Goal: Task Accomplishment & Management: Manage account settings

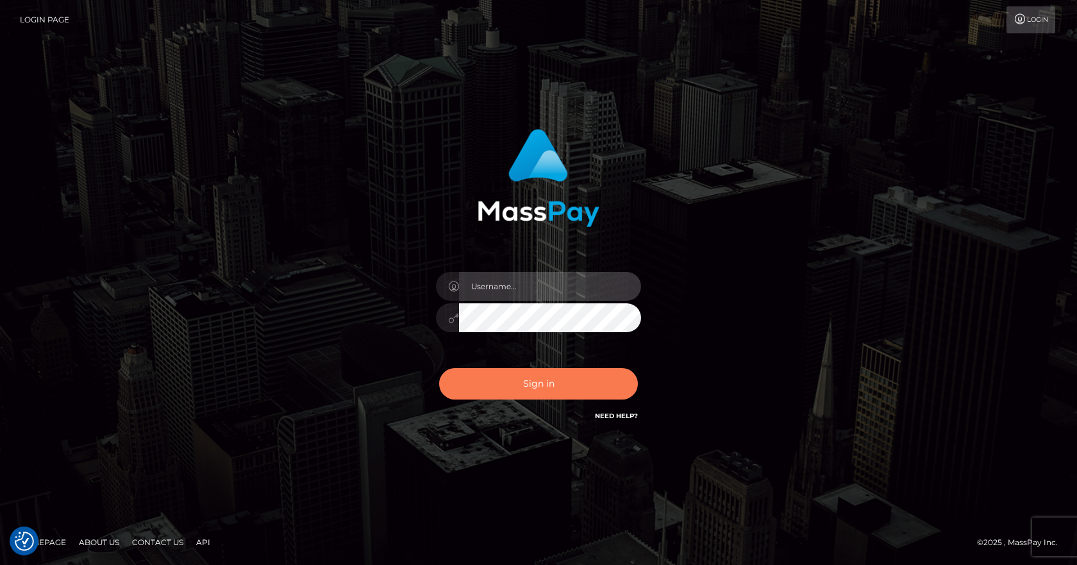
type input "vlad"
click at [503, 391] on button "Sign in" at bounding box center [538, 383] width 199 height 31
type input "[PERSON_NAME]"
click at [503, 391] on button "Sign in" at bounding box center [538, 383] width 199 height 31
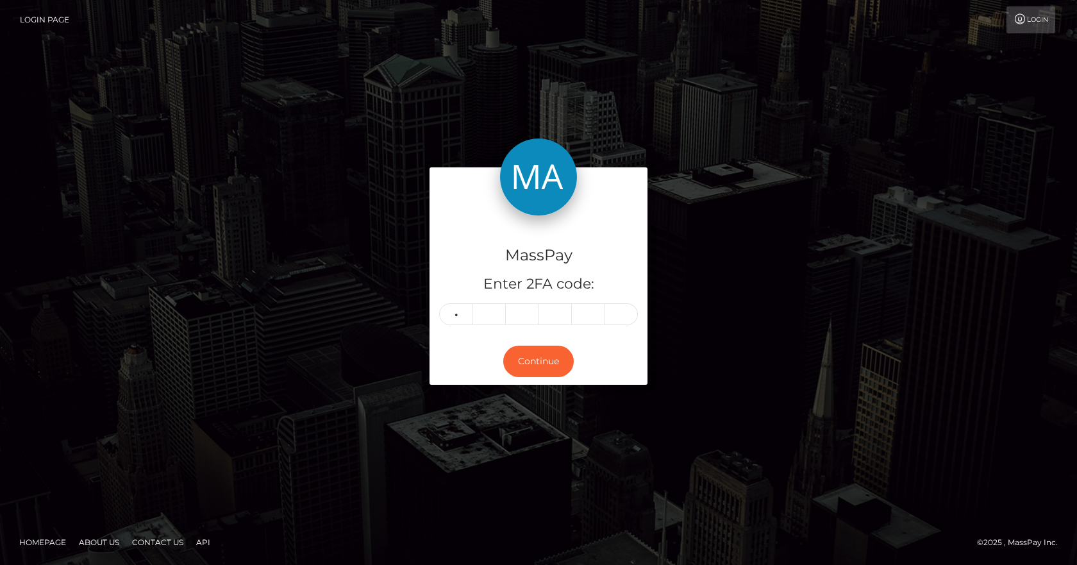
type input "8"
type input "3"
type input "8"
type input "2"
type input "7"
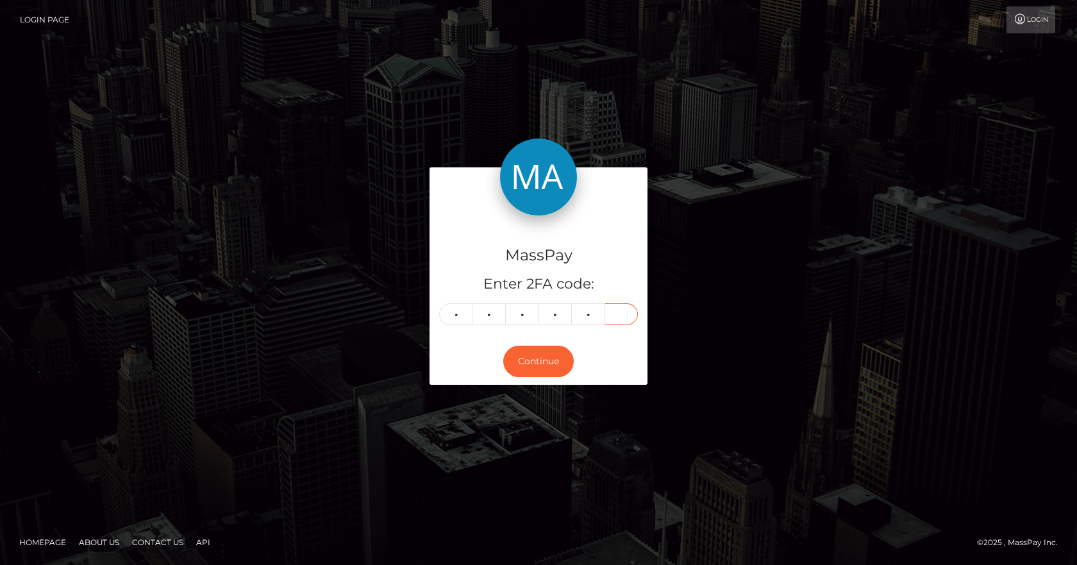
type input "8"
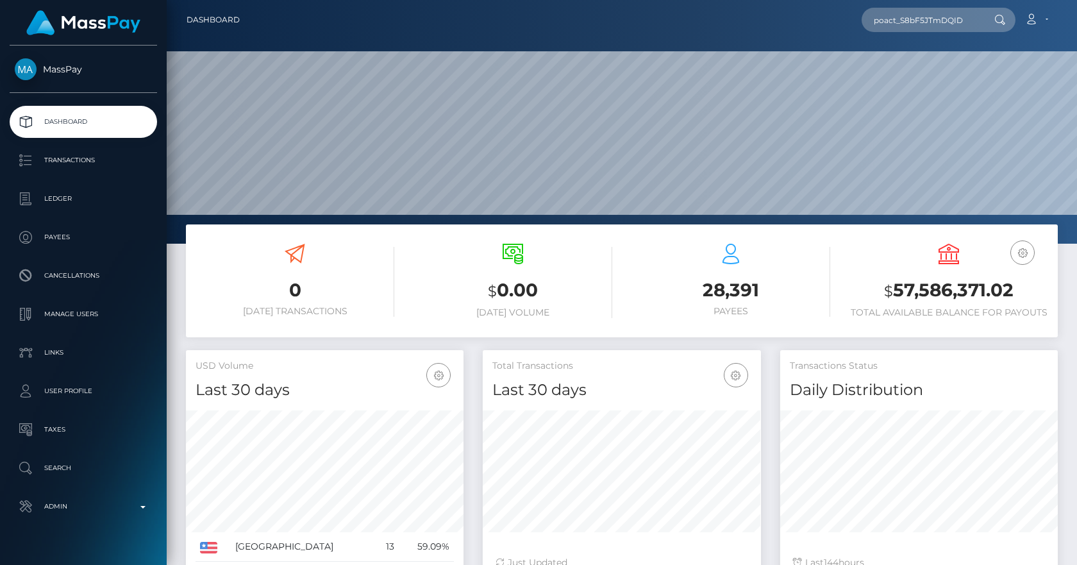
scroll to position [228, 278]
type input "poact_S8bF5JTmDQID"
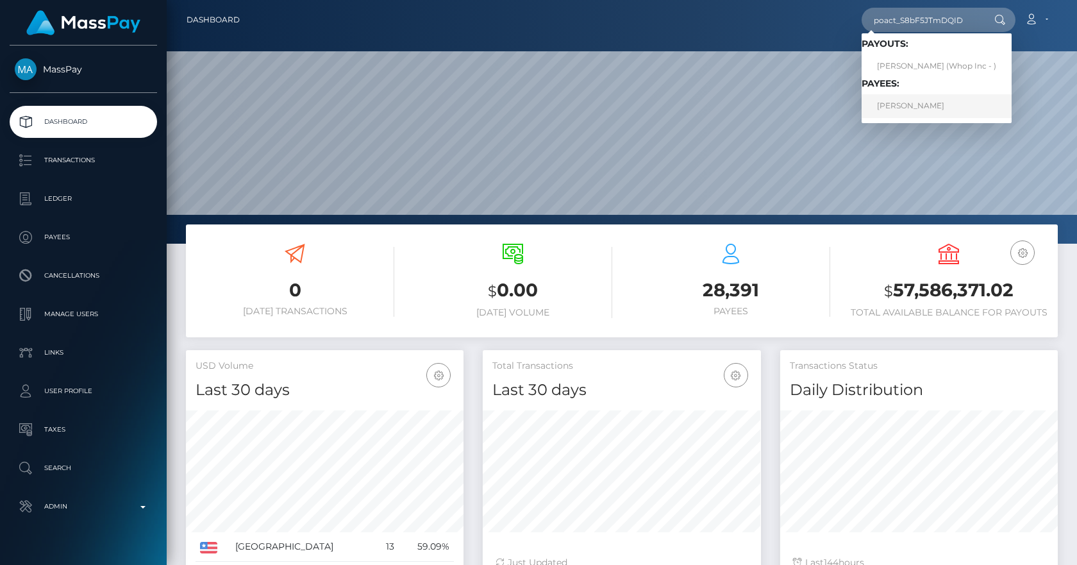
click at [926, 109] on link "GEORGIY VODIN" at bounding box center [936, 106] width 150 height 24
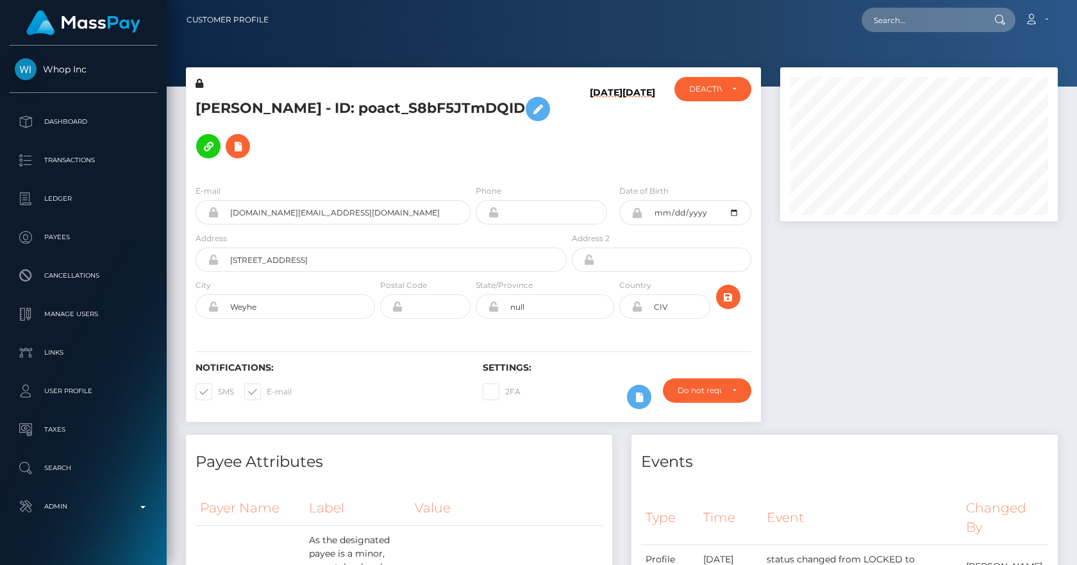
scroll to position [154, 278]
click at [739, 80] on div "DEACTIVE" at bounding box center [712, 89] width 76 height 24
click at [726, 120] on link "ACTIVE" at bounding box center [712, 124] width 76 height 24
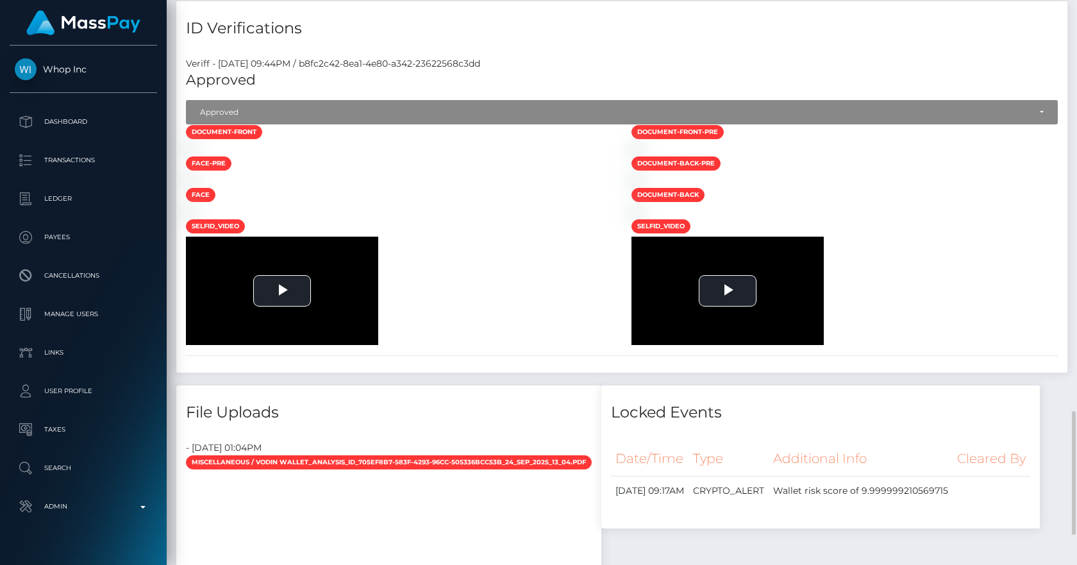
scroll to position [1195, 0]
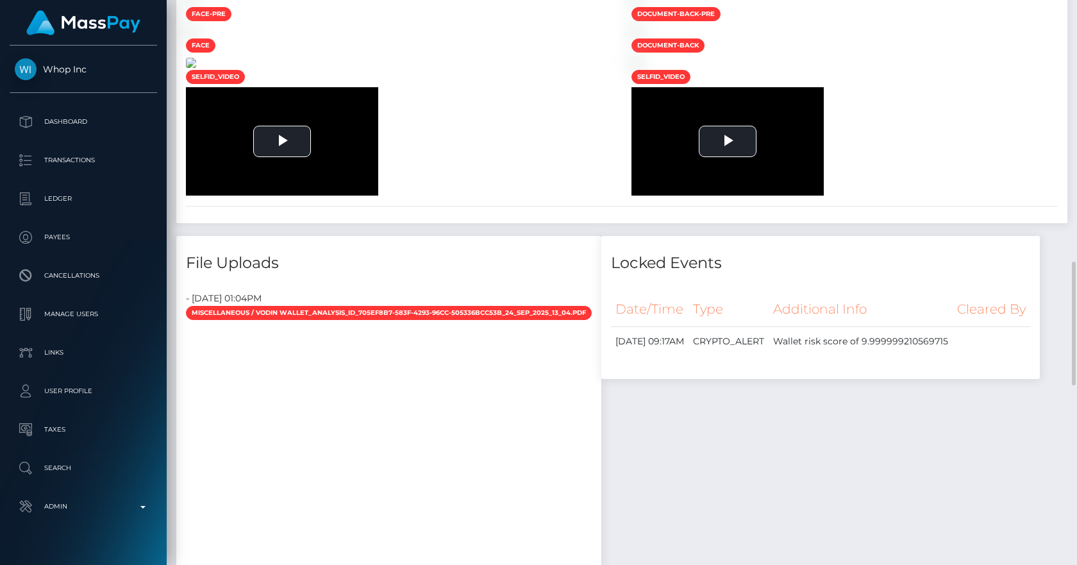
click at [196, 68] on img at bounding box center [191, 63] width 10 height 10
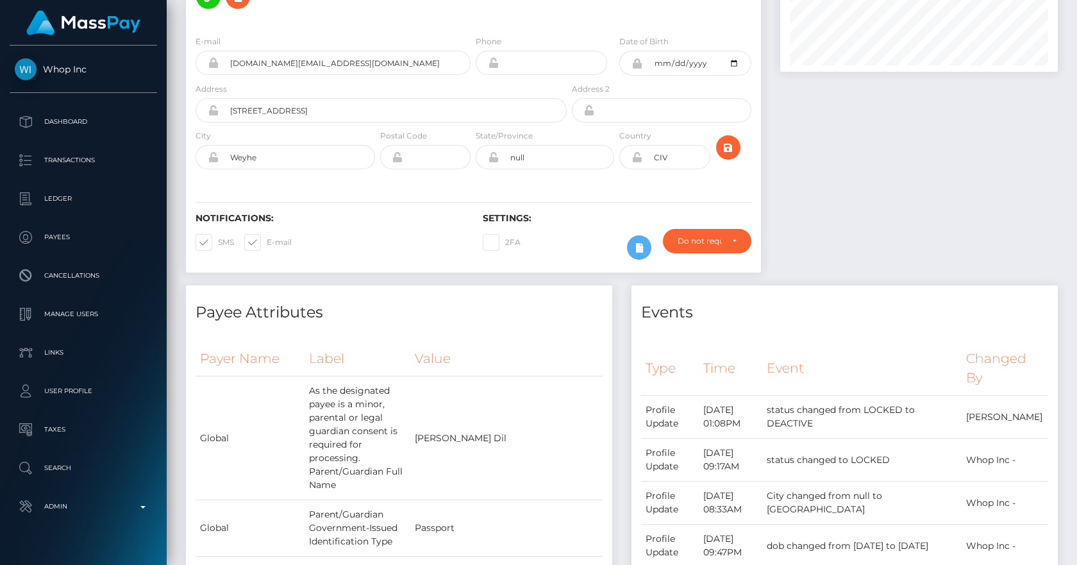
scroll to position [0, 0]
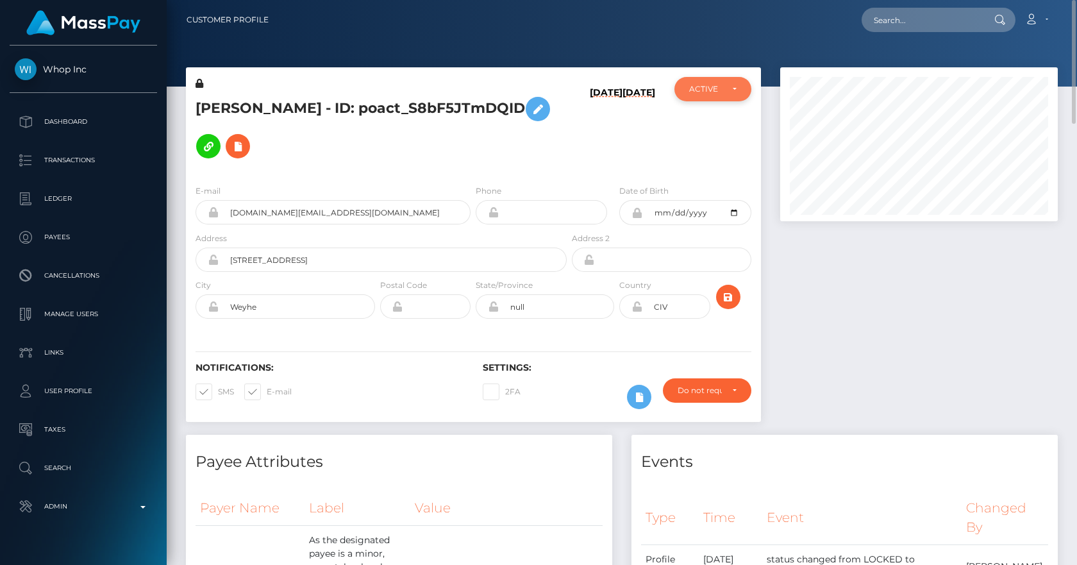
click at [743, 90] on div "ACTIVE" at bounding box center [712, 89] width 76 height 24
click at [716, 145] on span "DEACTIVE" at bounding box center [710, 151] width 40 height 12
select select "DEACTIVE"
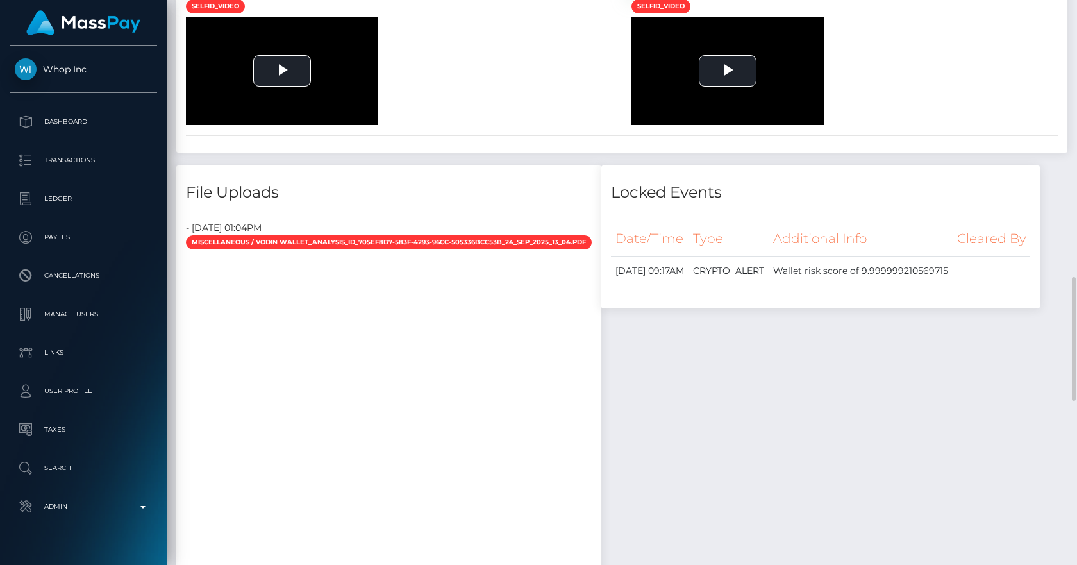
scroll to position [1116, 0]
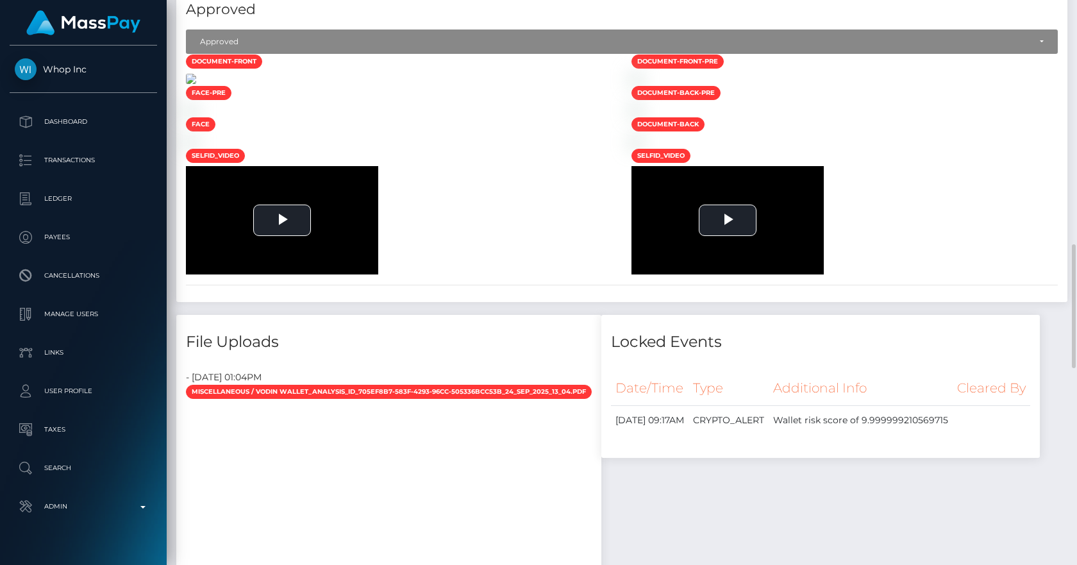
click at [196, 84] on img at bounding box center [191, 79] width 10 height 10
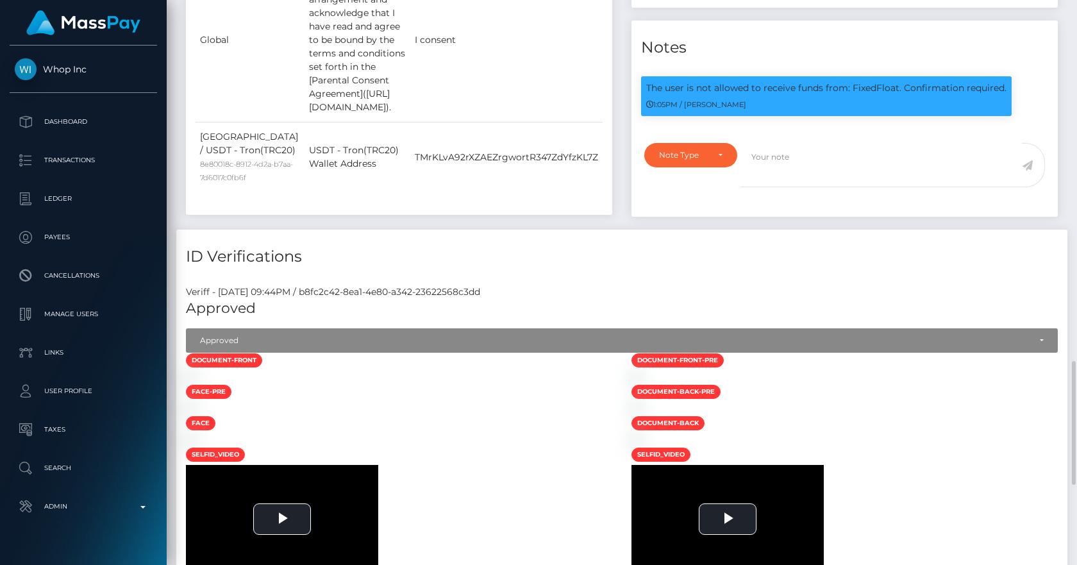
scroll to position [966, 0]
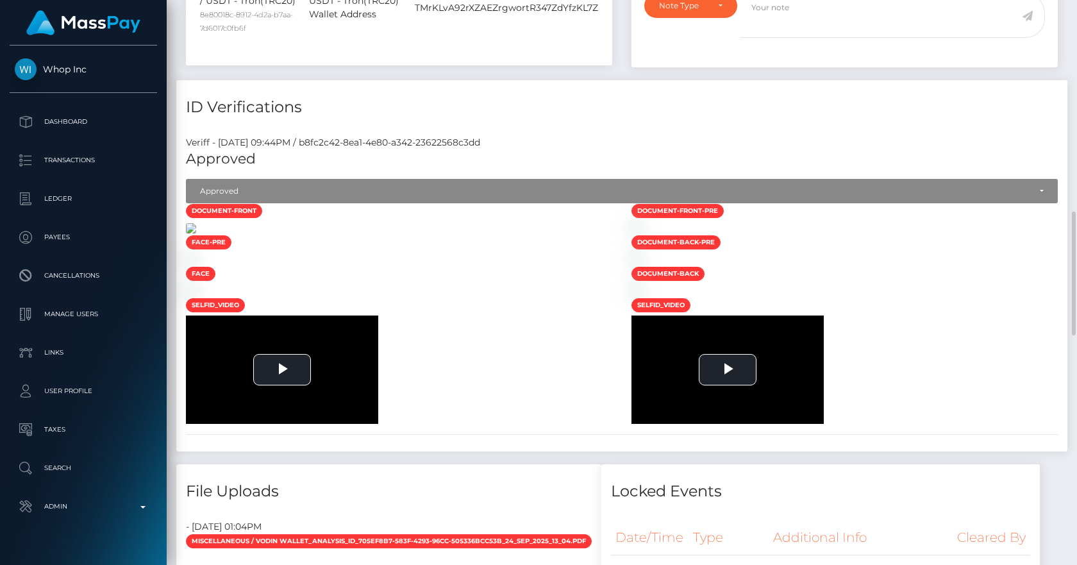
click at [196, 233] on img at bounding box center [191, 228] width 10 height 10
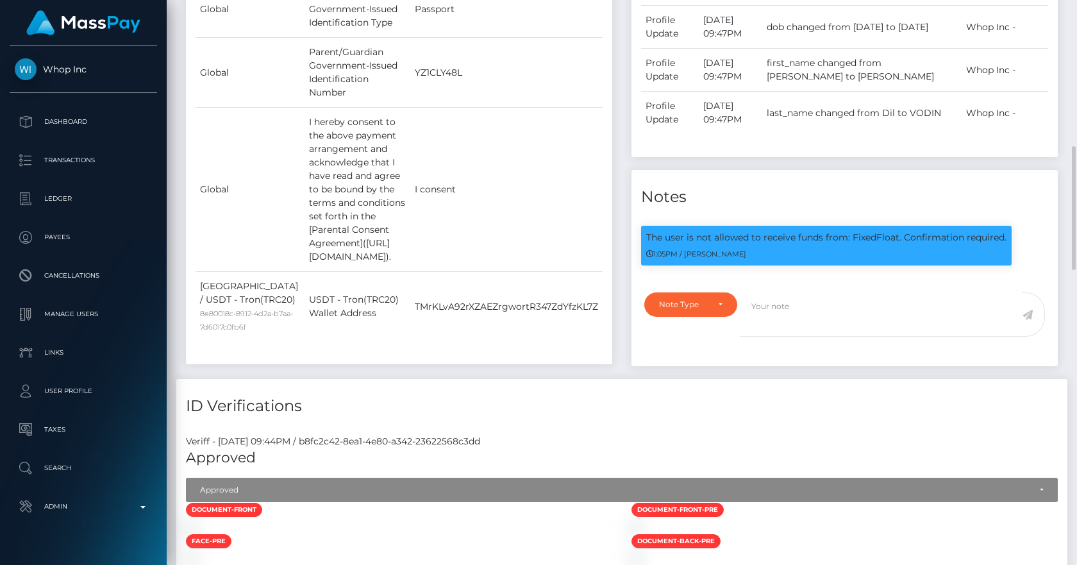
scroll to position [154, 278]
click at [565, 311] on div "Payee Attributes Payer Name Label Value Global" at bounding box center [398, 73] width 445 height 612
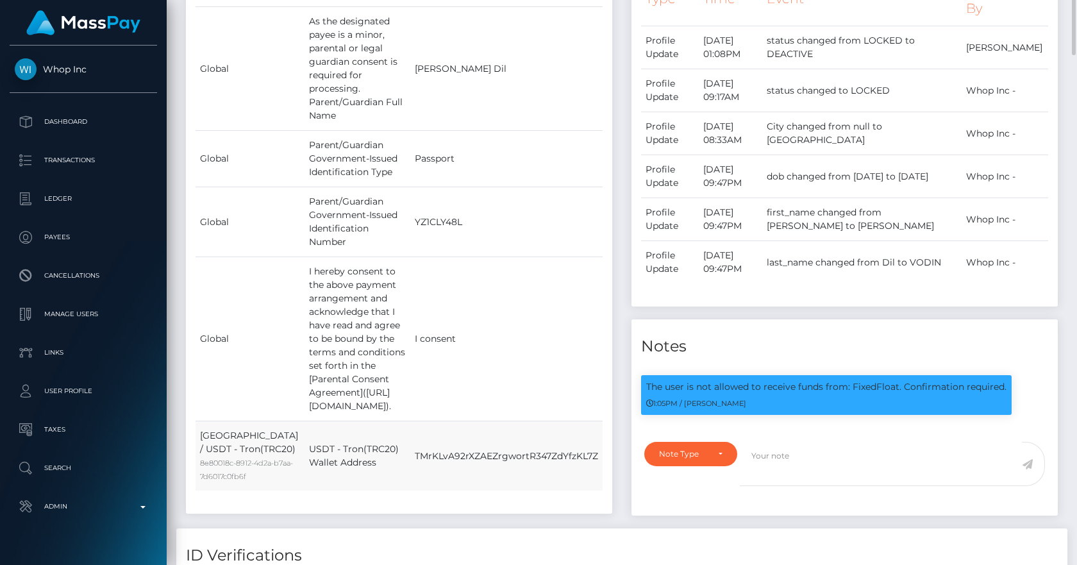
scroll to position [369, 0]
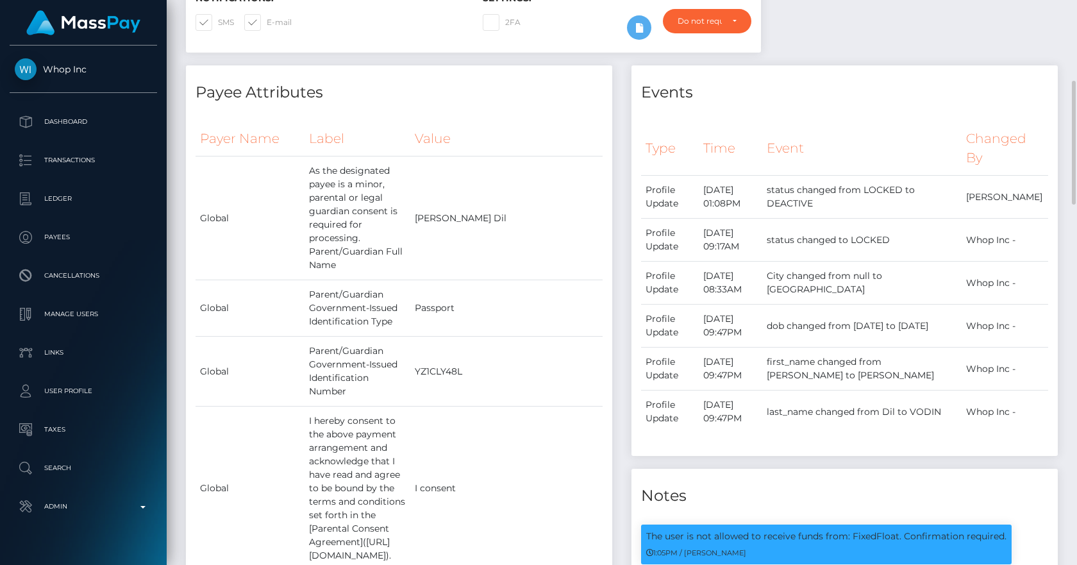
click at [631, 153] on div "Type Time Event Changed By Profile Update" at bounding box center [844, 284] width 426 height 345
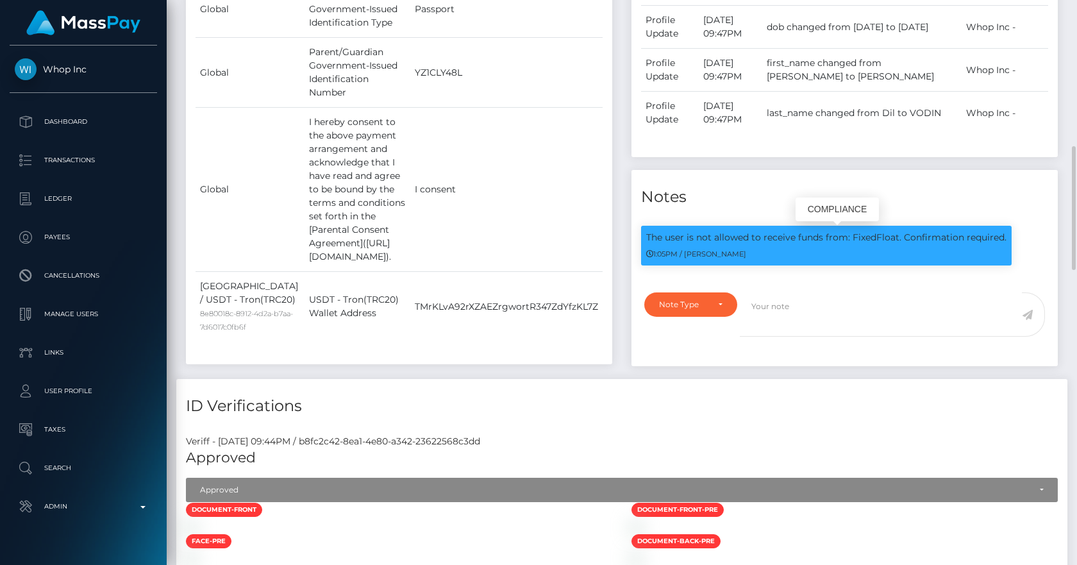
scroll to position [154, 278]
click at [783, 307] on textarea at bounding box center [881, 314] width 282 height 44
type textarea "Parent's ID number is the same as the minor's ID"
click at [1027, 305] on span at bounding box center [1033, 314] width 23 height 44
click at [731, 299] on div "Note Type" at bounding box center [690, 304] width 93 height 24
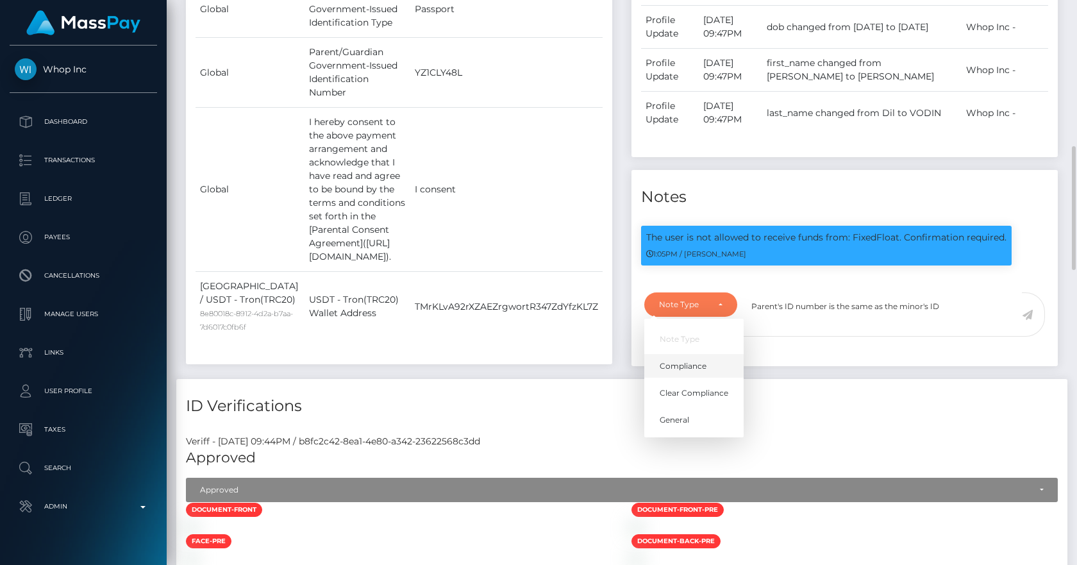
click at [696, 361] on span "Compliance" at bounding box center [682, 366] width 47 height 12
select select "COMPLIANCE"
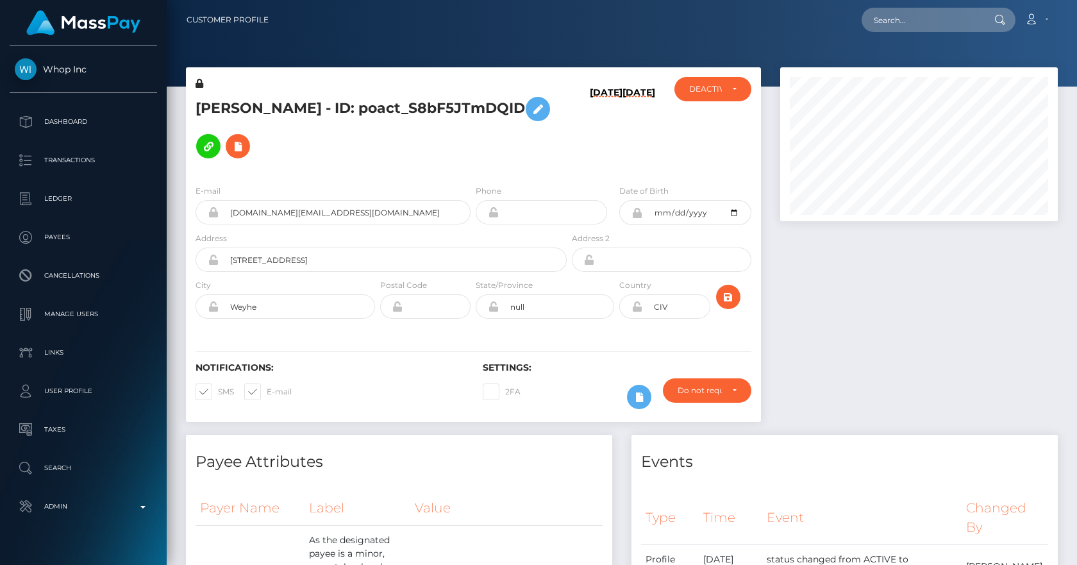
scroll to position [640708, 640584]
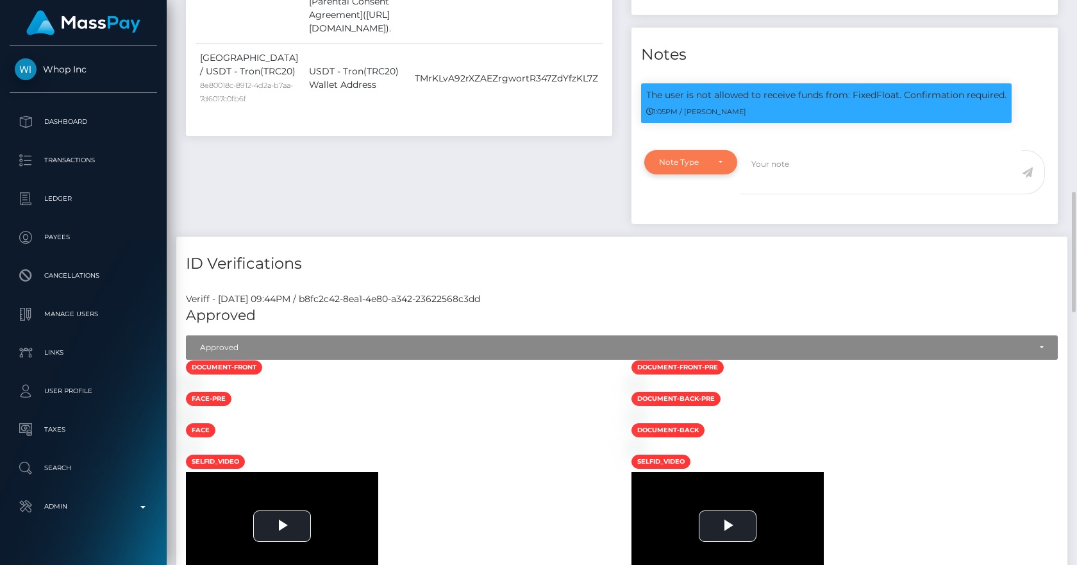
click at [724, 164] on div "Note Type" at bounding box center [690, 162] width 93 height 24
click at [699, 221] on span "Compliance" at bounding box center [682, 224] width 47 height 12
select select "COMPLIANCE"
click at [769, 173] on textarea at bounding box center [881, 172] width 282 height 44
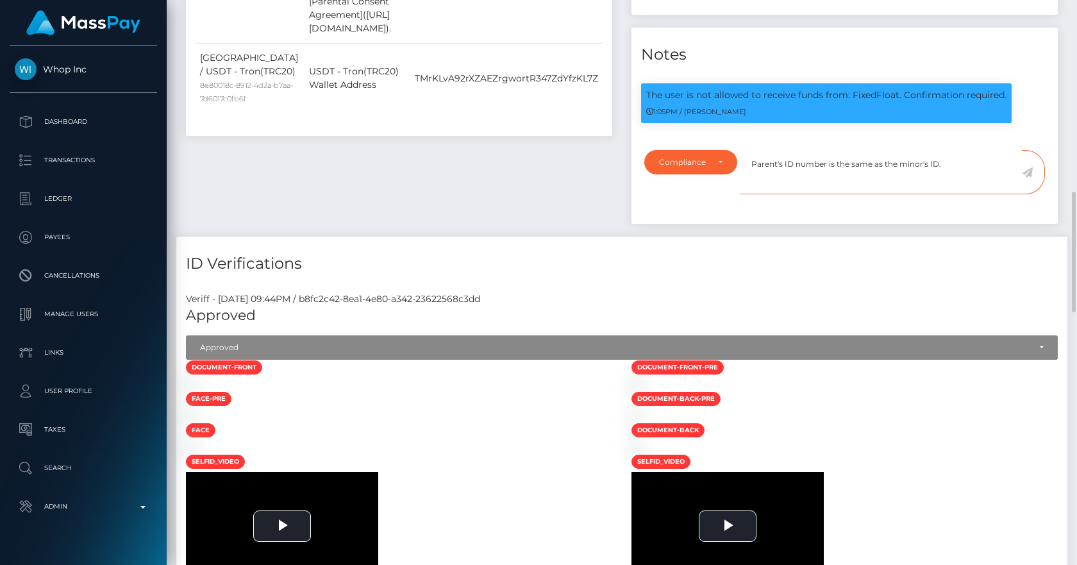
type textarea "Parent's ID number is the same as the minor's ID."
click at [1031, 172] on icon at bounding box center [1027, 172] width 11 height 10
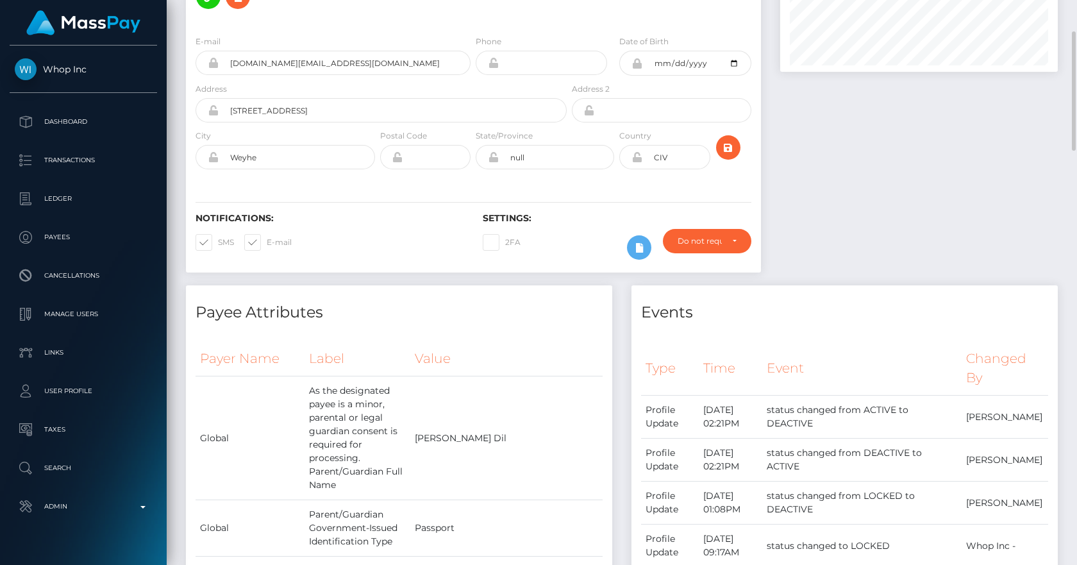
scroll to position [0, 0]
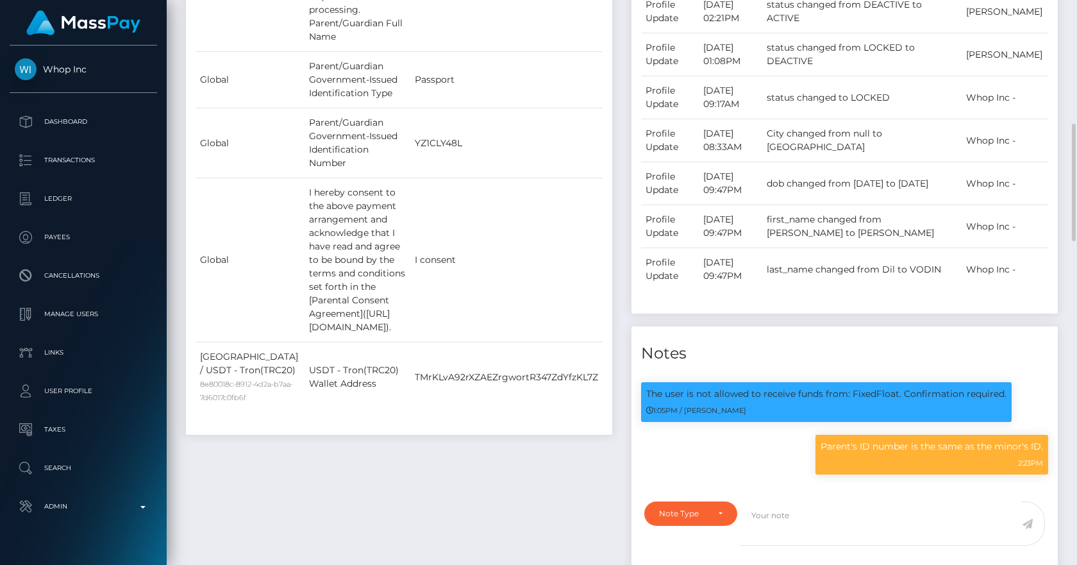
scroll to position [1045, 0]
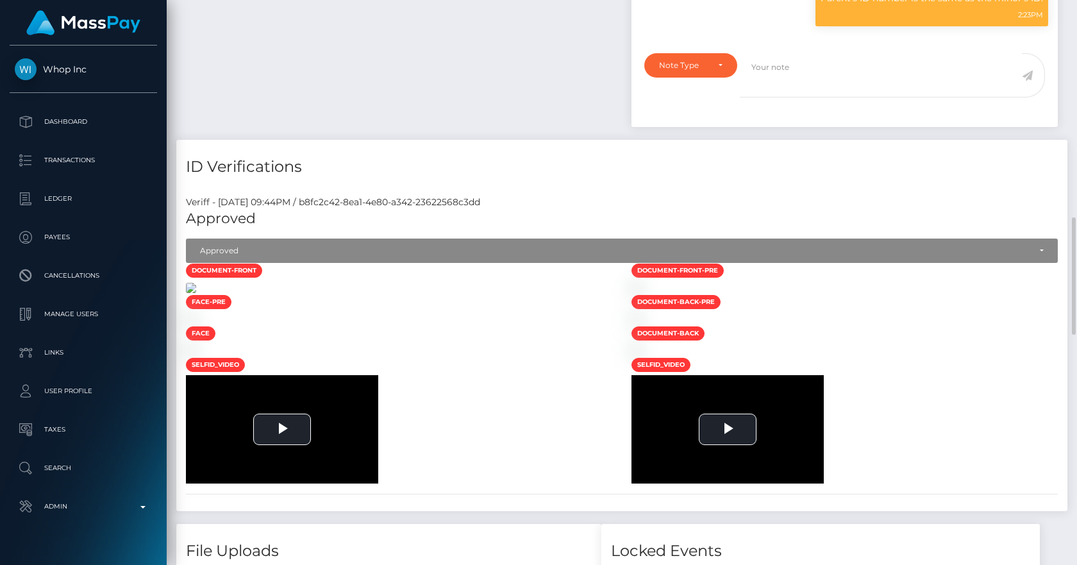
click at [196, 293] on img at bounding box center [191, 288] width 10 height 10
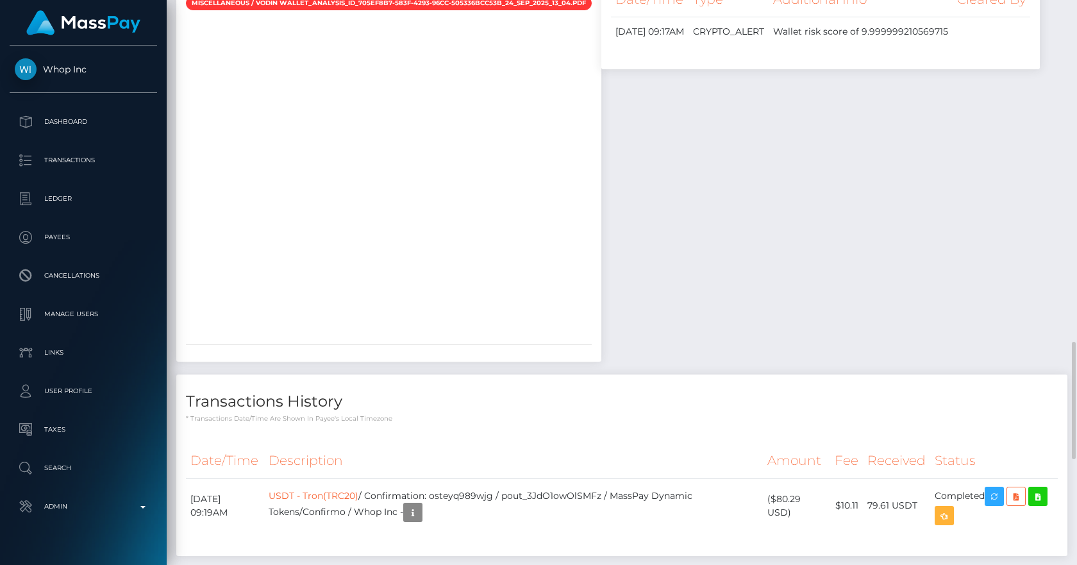
scroll to position [1493, 0]
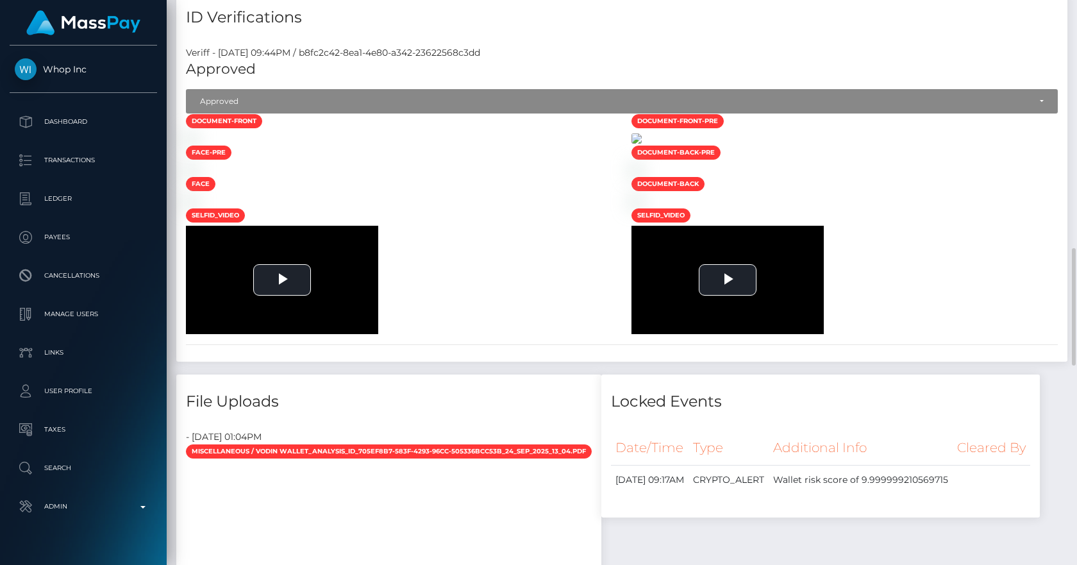
click at [642, 144] on img at bounding box center [636, 138] width 10 height 10
click at [642, 175] on img at bounding box center [636, 170] width 10 height 10
click at [196, 144] on img at bounding box center [191, 138] width 10 height 10
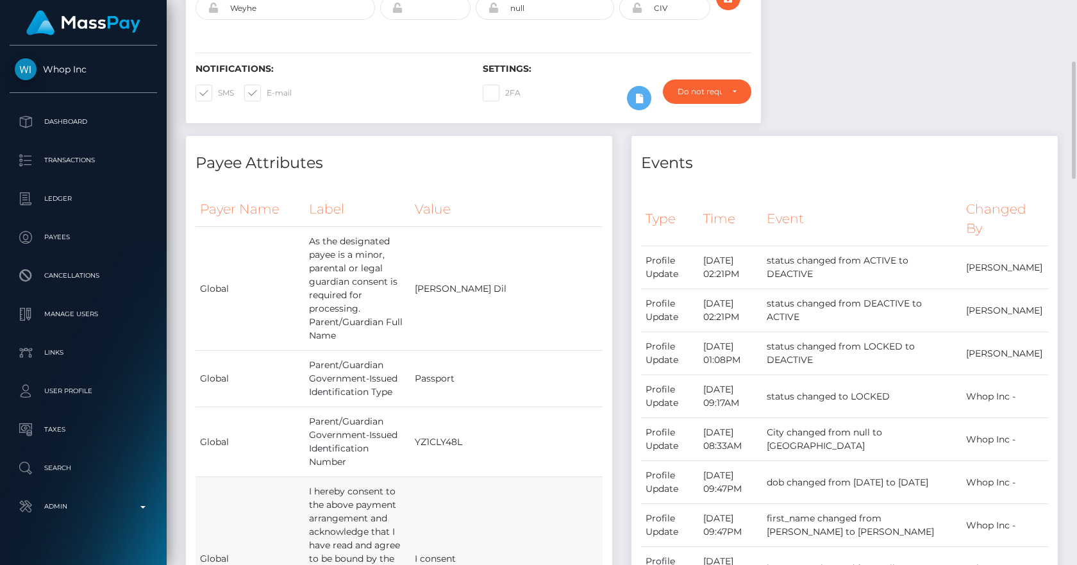
scroll to position [149, 0]
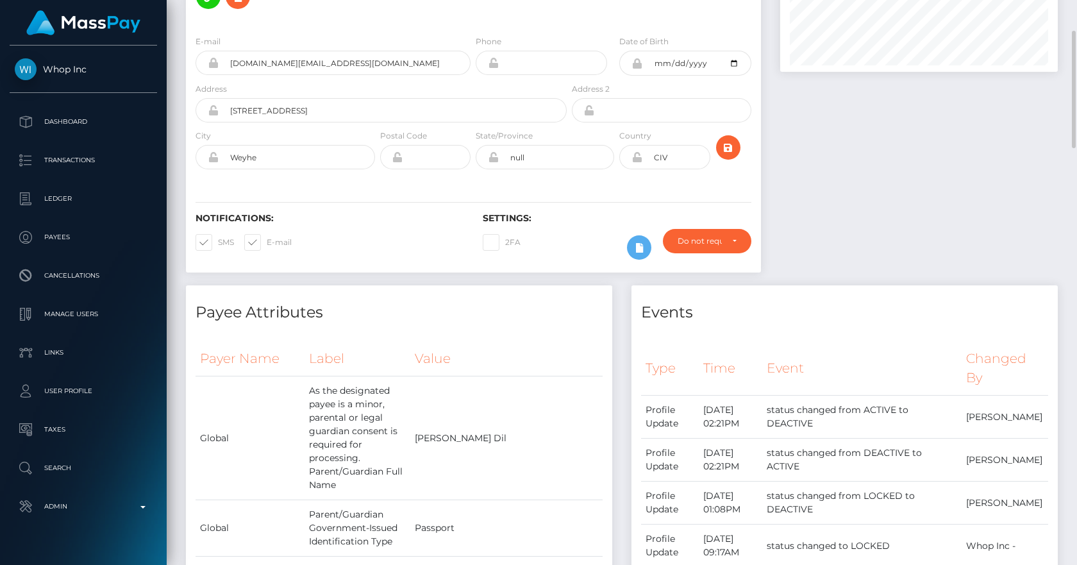
click at [852, 196] on div at bounding box center [918, 101] width 297 height 367
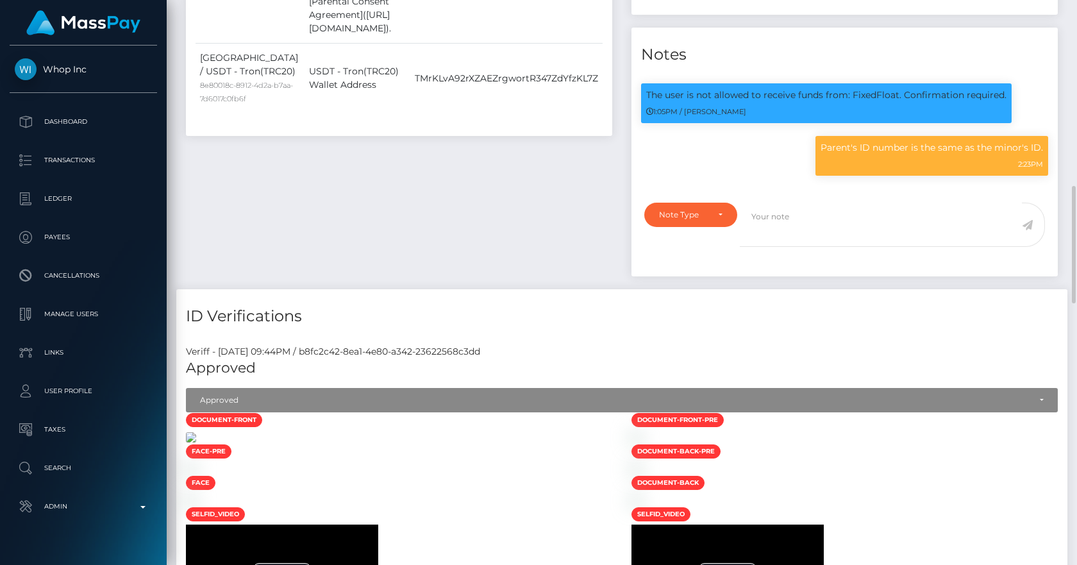
scroll to position [1195, 0]
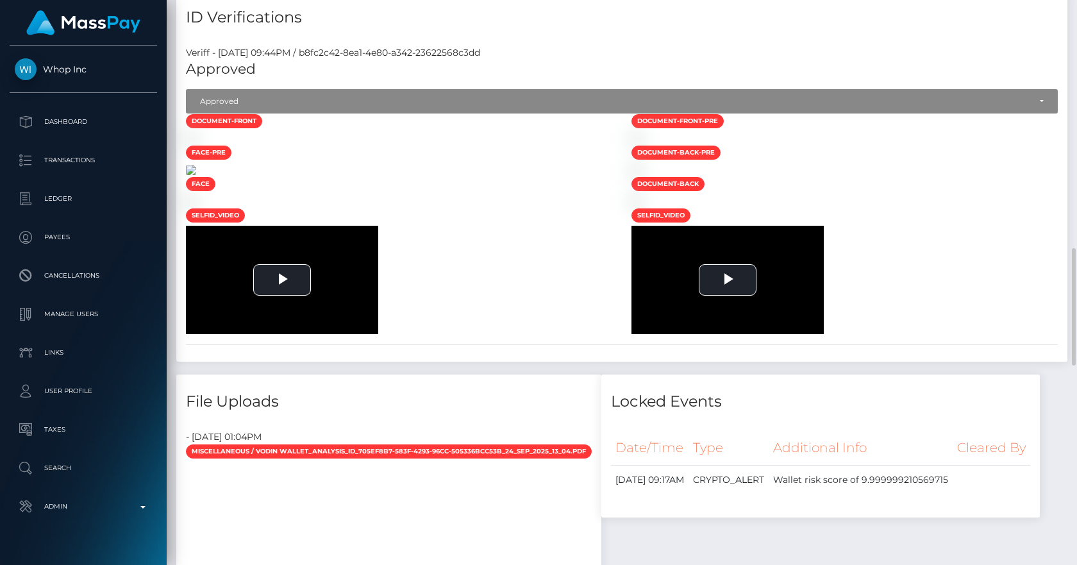
click at [196, 175] on img at bounding box center [191, 170] width 10 height 10
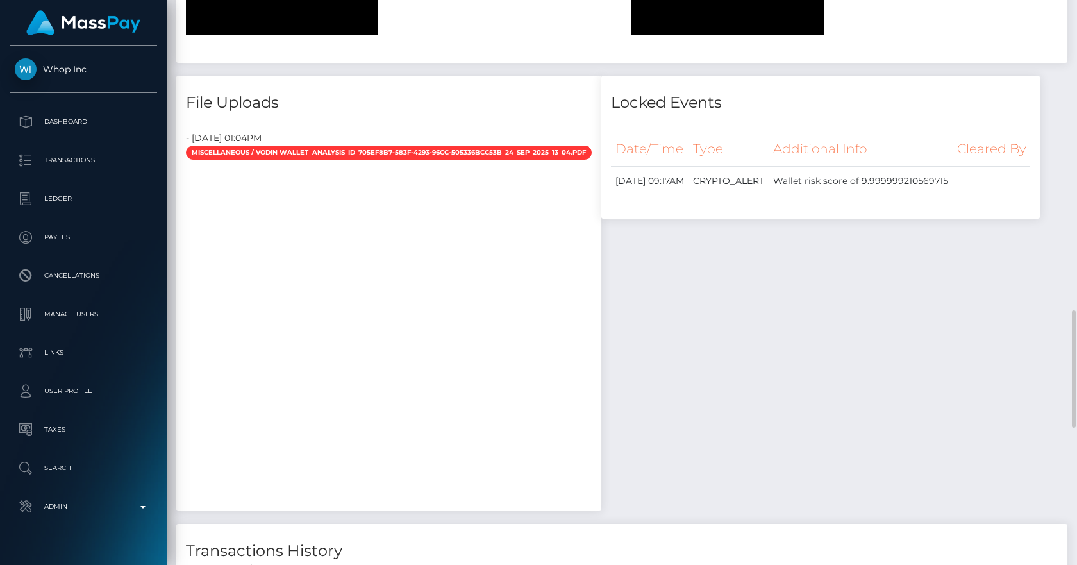
click at [360, 26] on span "Video Player" at bounding box center [365, 26] width 26 height 0
click at [366, 26] on span "Video Player" at bounding box center [365, 26] width 26 height 0
click at [365, 26] on span "Video Player" at bounding box center [365, 26] width 26 height 0
click at [367, 26] on span "Video Player" at bounding box center [365, 26] width 26 height 0
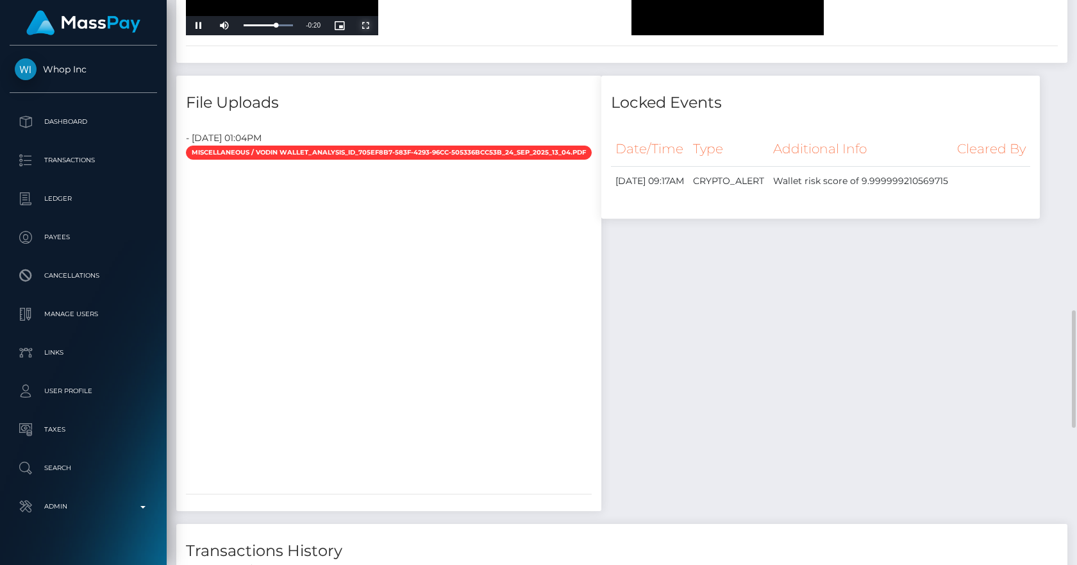
click at [366, 26] on span "Video Player" at bounding box center [365, 26] width 26 height 0
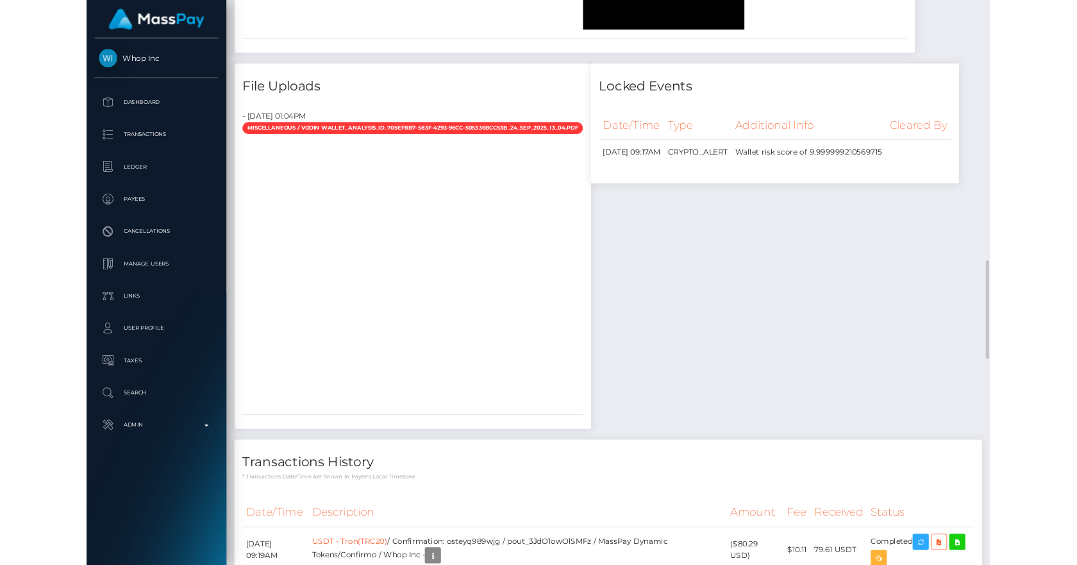
scroll to position [1643, 0]
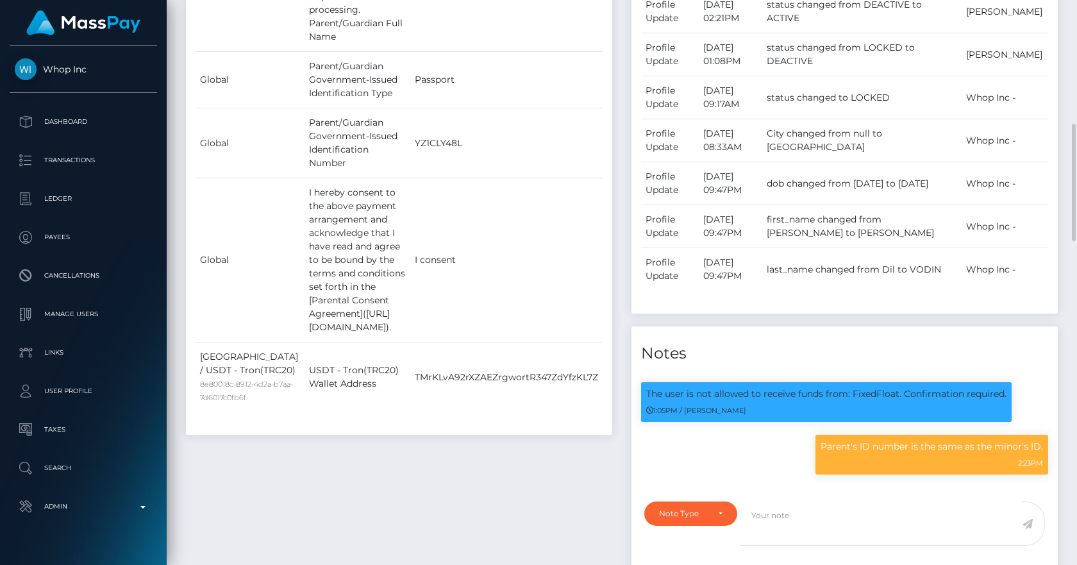
scroll to position [1344, 0]
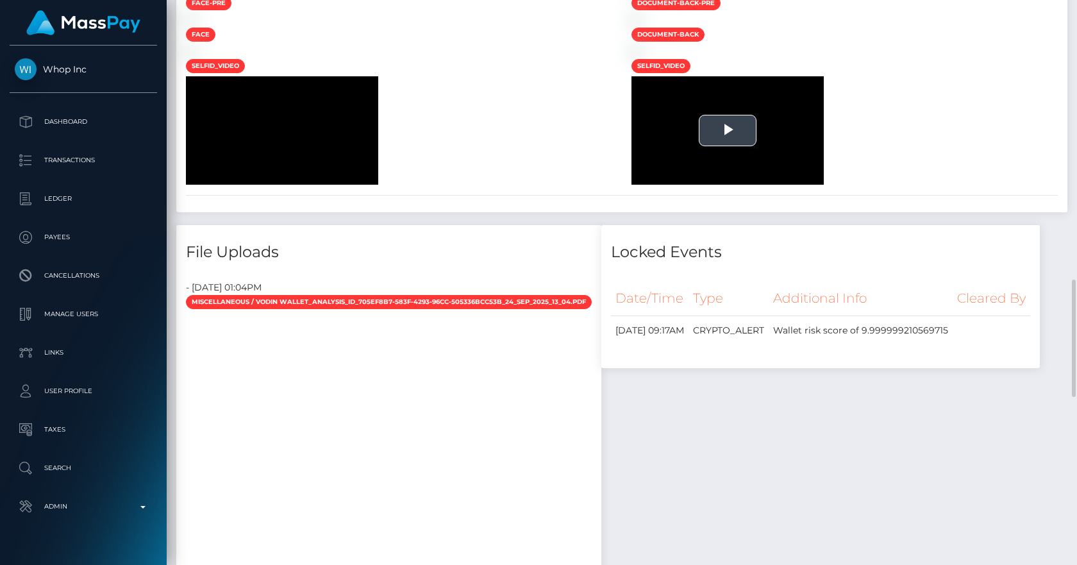
click at [696, 185] on video "To view this video please enable JavaScript, and consider upgrading to a web br…" at bounding box center [727, 130] width 192 height 108
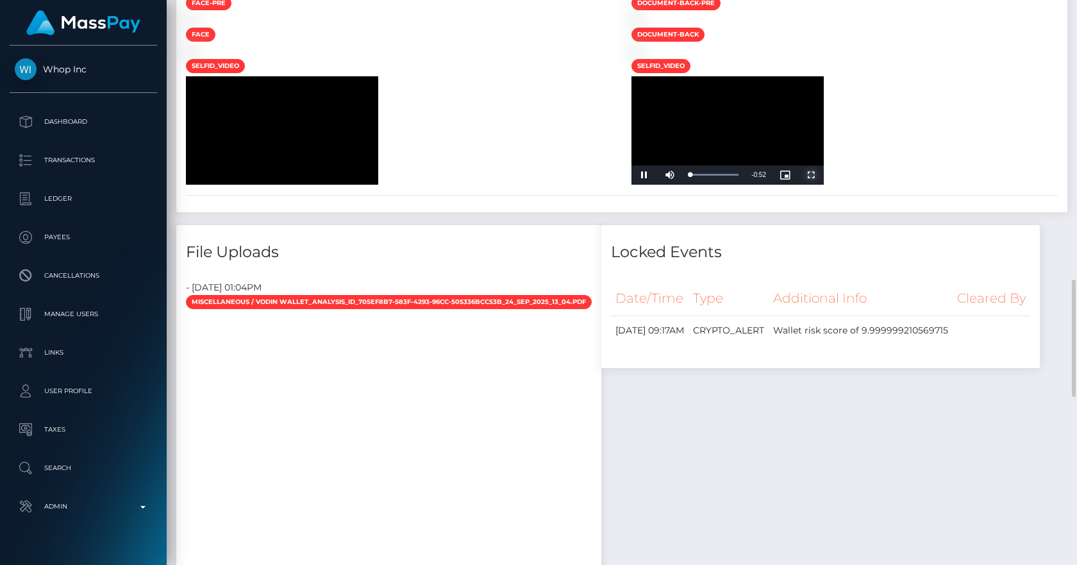
click at [816, 175] on span "Video Player" at bounding box center [811, 175] width 26 height 0
click at [818, 175] on span "Video Player" at bounding box center [811, 175] width 26 height 0
click at [713, 176] on div "0:25" at bounding box center [713, 174] width 1 height 3
click at [709, 176] on div "0:26" at bounding box center [701, 174] width 25 height 3
click at [704, 176] on div "0:22" at bounding box center [699, 174] width 21 height 3
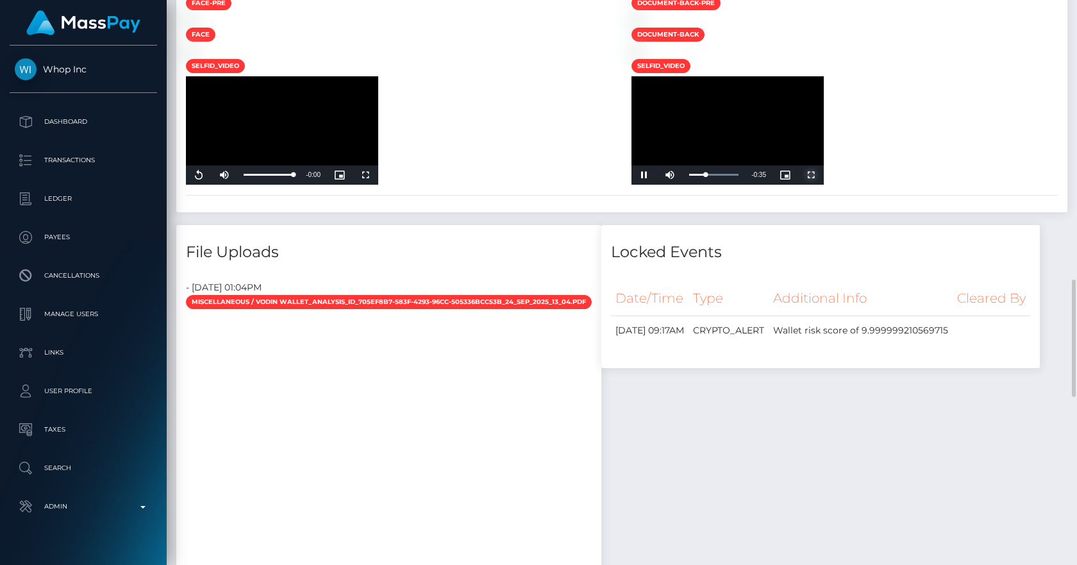
click at [813, 175] on span "Video Player" at bounding box center [811, 175] width 26 height 0
click at [196, 26] on img at bounding box center [191, 20] width 10 height 10
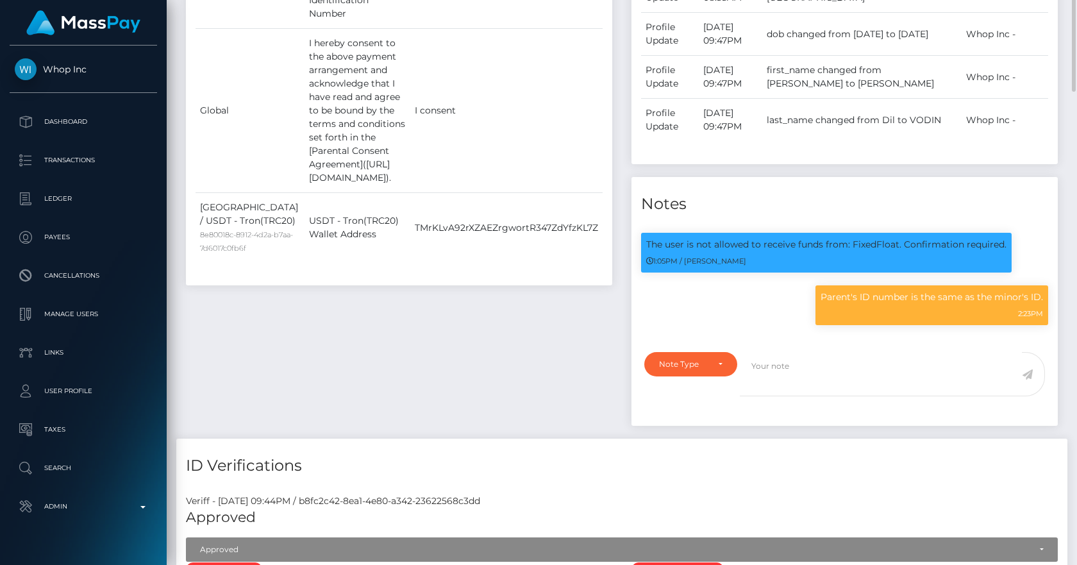
scroll to position [597, 0]
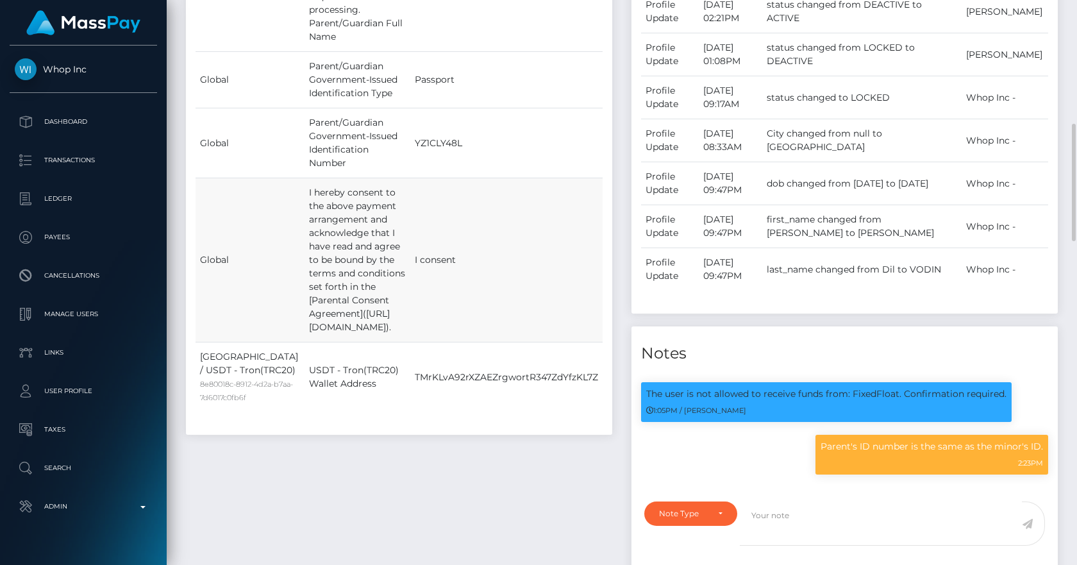
click at [325, 185] on td "I hereby consent to the above payment arrangement and acknowledge that I have r…" at bounding box center [357, 260] width 106 height 164
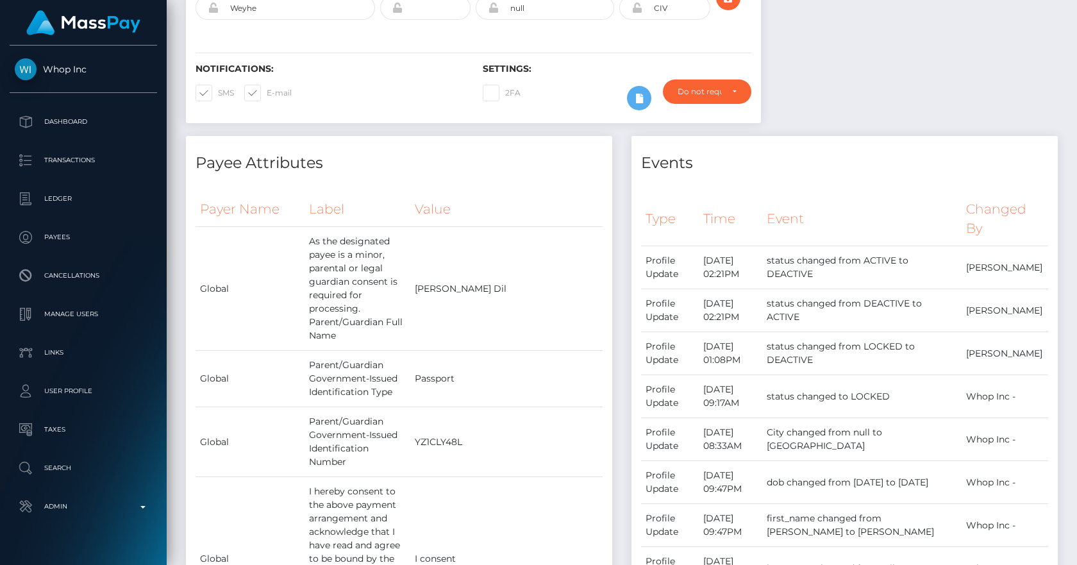
scroll to position [149, 0]
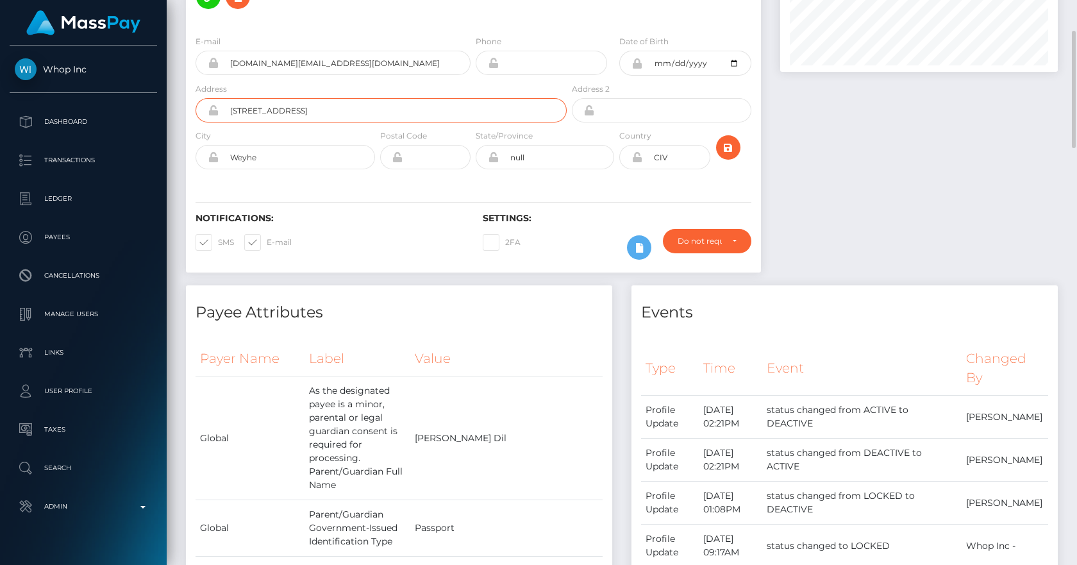
drag, startPoint x: 309, startPoint y: 113, endPoint x: 223, endPoint y: 103, distance: 86.5
click at [223, 103] on input "Dorfstraße 20" at bounding box center [393, 110] width 348 height 24
click at [787, 198] on div at bounding box center [918, 101] width 297 height 367
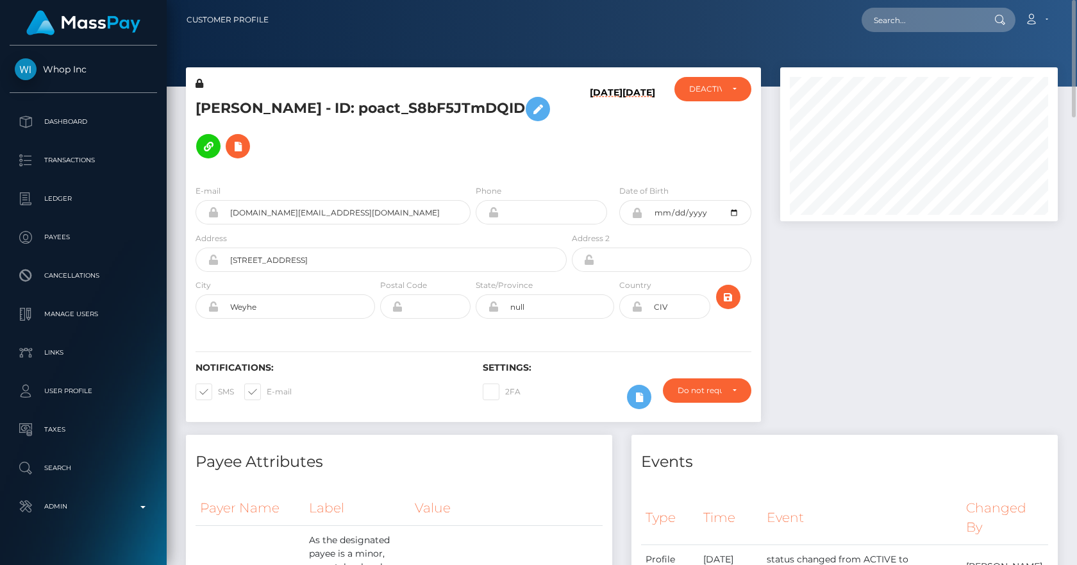
click at [734, 140] on div "ACTIVE DEACTIVE CLOSED DEACTIVE" at bounding box center [712, 125] width 95 height 97
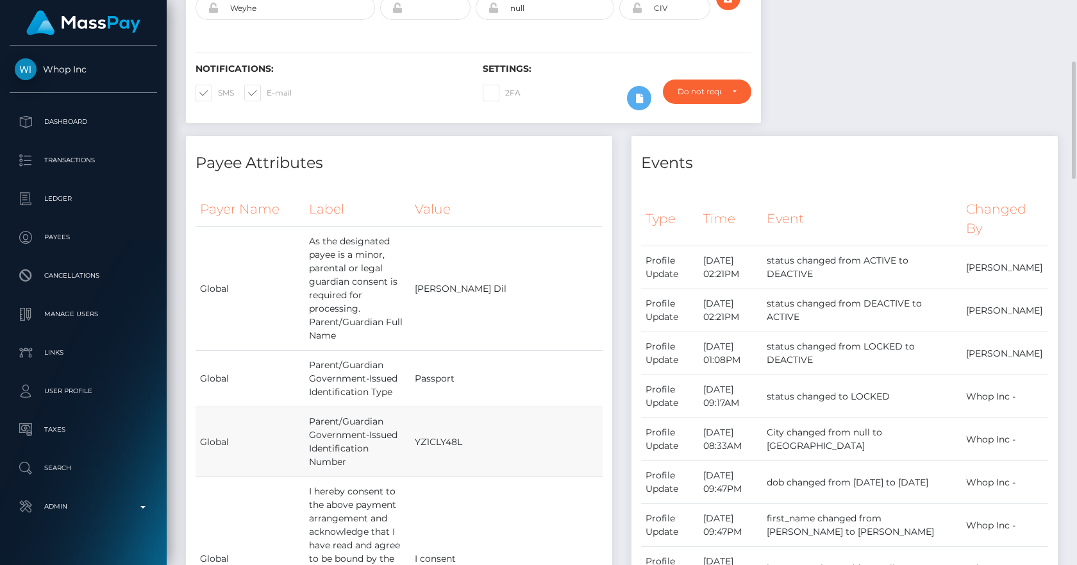
scroll to position [448, 0]
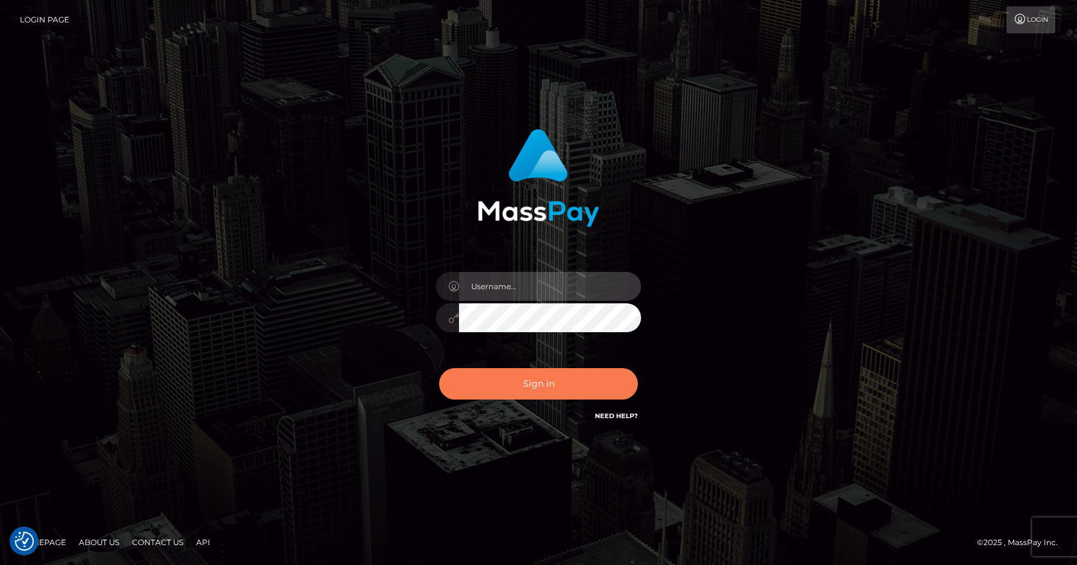
type input "[PERSON_NAME]"
click at [527, 390] on button "Sign in" at bounding box center [538, 383] width 199 height 31
type input "[PERSON_NAME]"
click at [529, 379] on button "Sign in" at bounding box center [538, 383] width 199 height 31
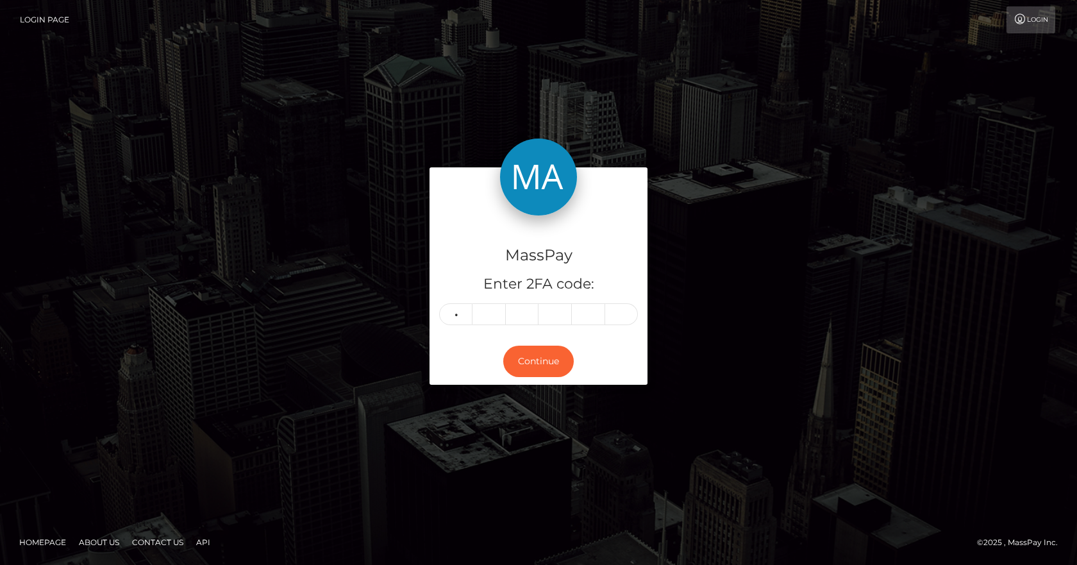
type input "1"
type input "0"
type input "3"
type input "1"
type input "8"
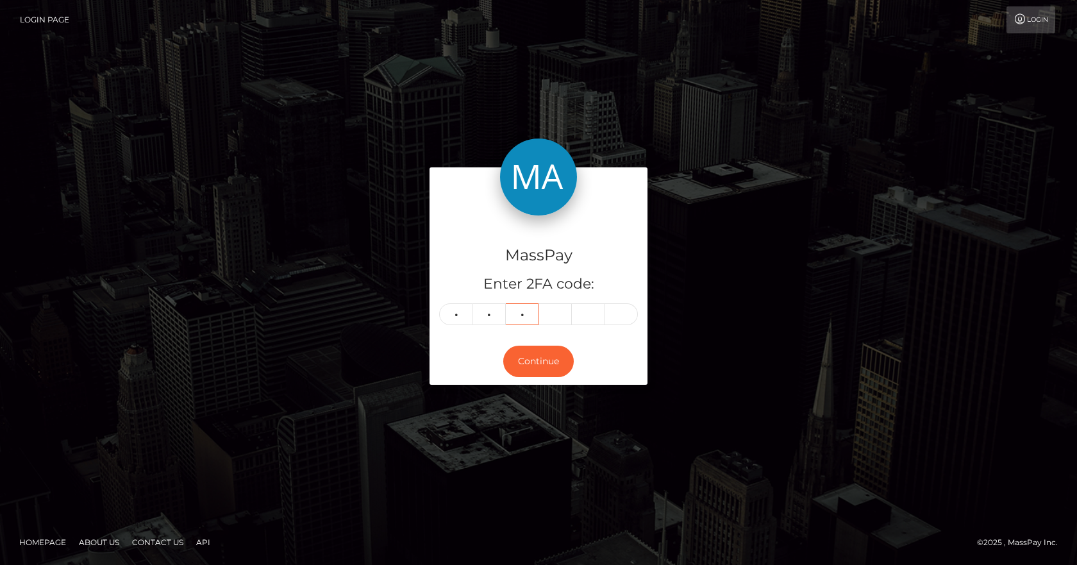
type input "0"
type input "3"
type input "0"
type input "3"
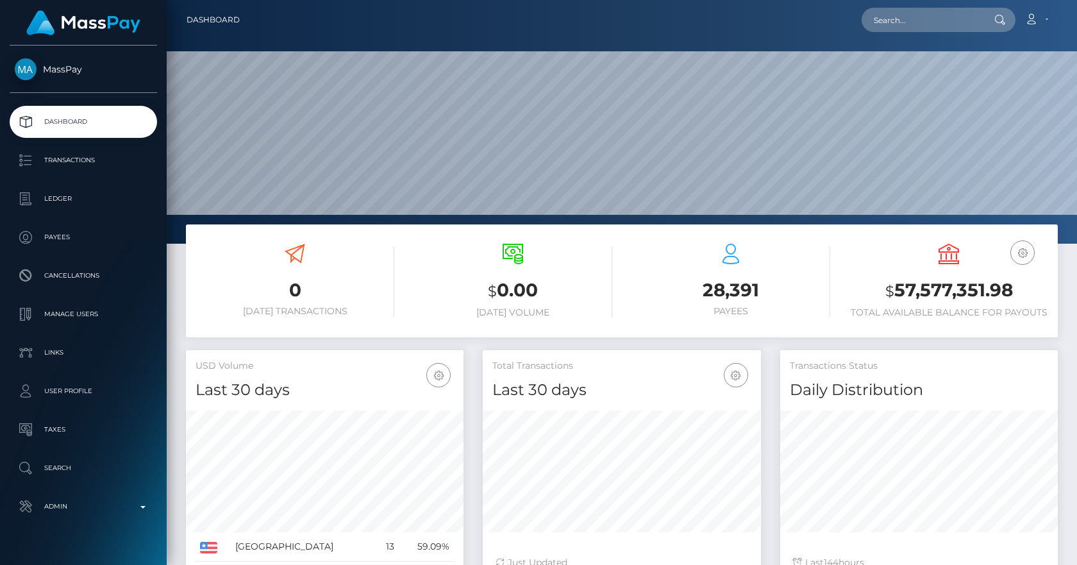
scroll to position [228, 278]
click at [890, 20] on input "text" at bounding box center [921, 20] width 120 height 24
paste input "GEORGIY VODIN - ID: poact_S8bF5JTmDQID"
click at [898, 2] on nav "Dashboard GEORGIY VODIN - ID: poact_S8bF5JTmDQID Loading... Loading... Account …" at bounding box center [622, 20] width 910 height 40
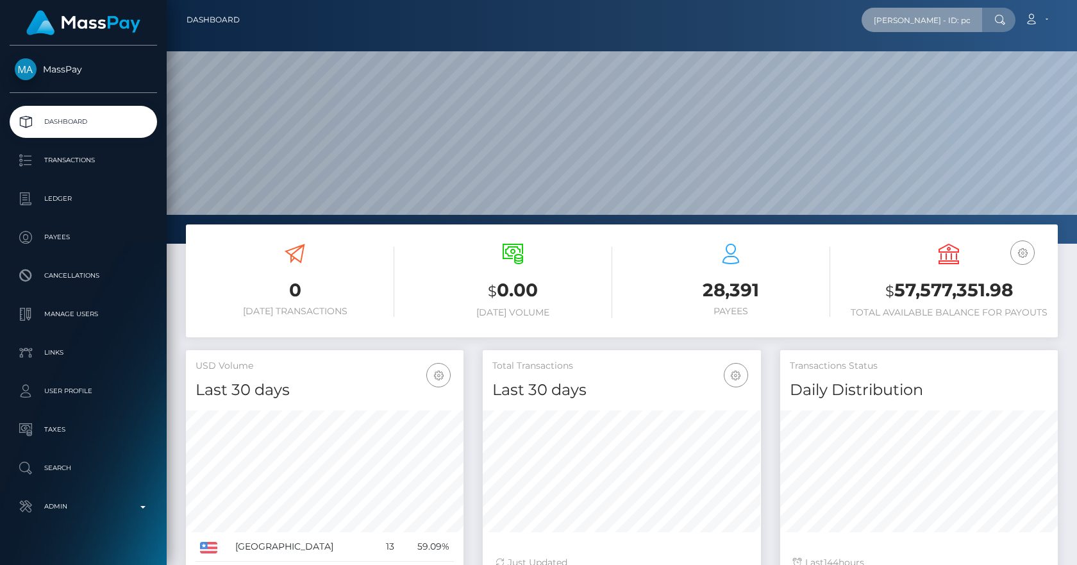
click at [924, 19] on input "GEORGIY VODIN - ID: poact_S8bF5JTmDQID" at bounding box center [921, 20] width 120 height 24
paste input "text"
type input "poact_S8bF5JTmDQID"
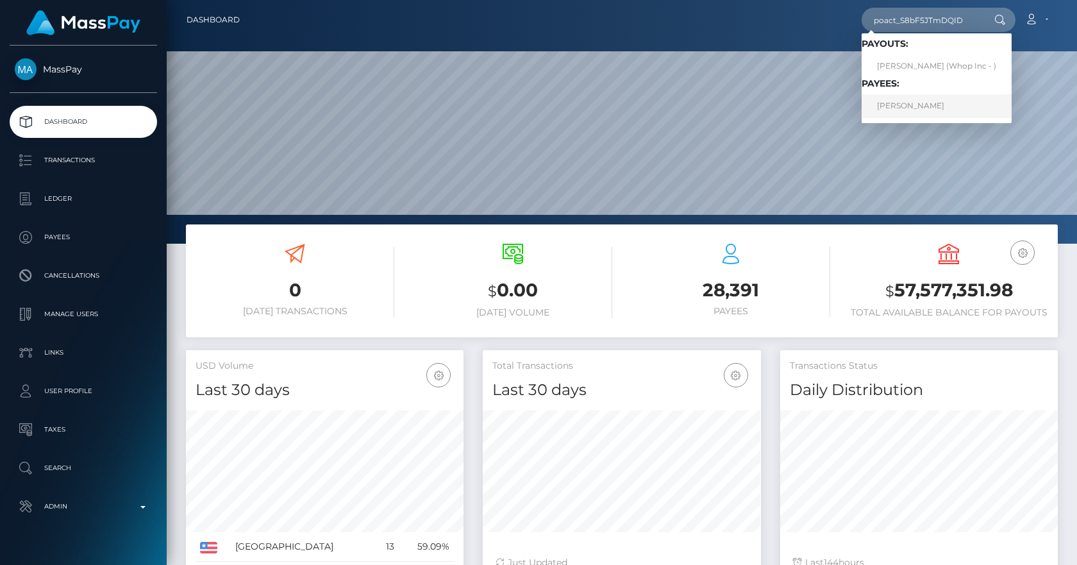
click at [928, 103] on link "GEORGIY VODIN" at bounding box center [936, 106] width 150 height 24
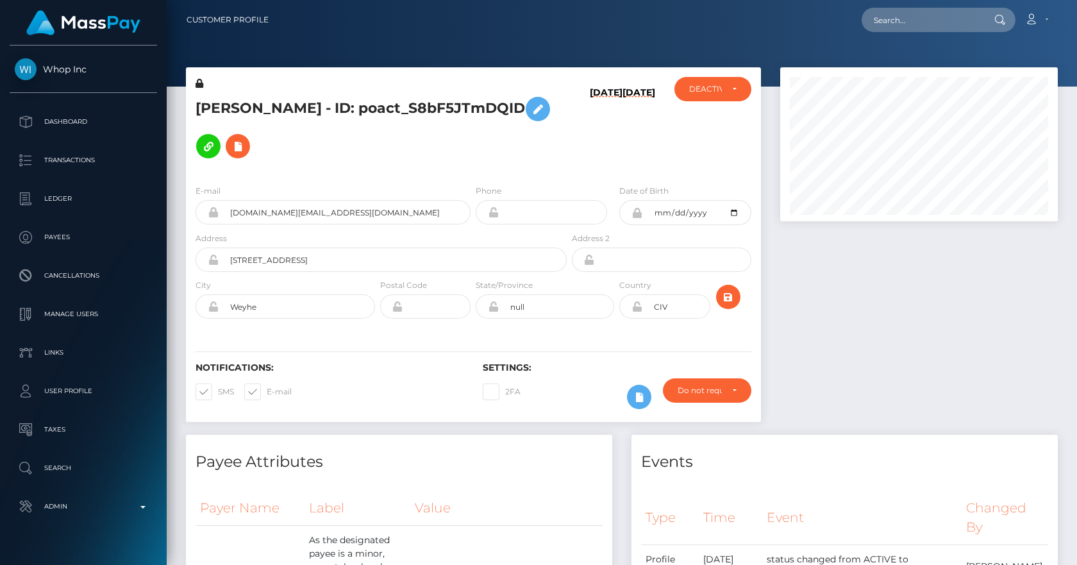
scroll to position [154, 278]
click at [609, 127] on h6 "[DATE]" at bounding box center [606, 128] width 33 height 82
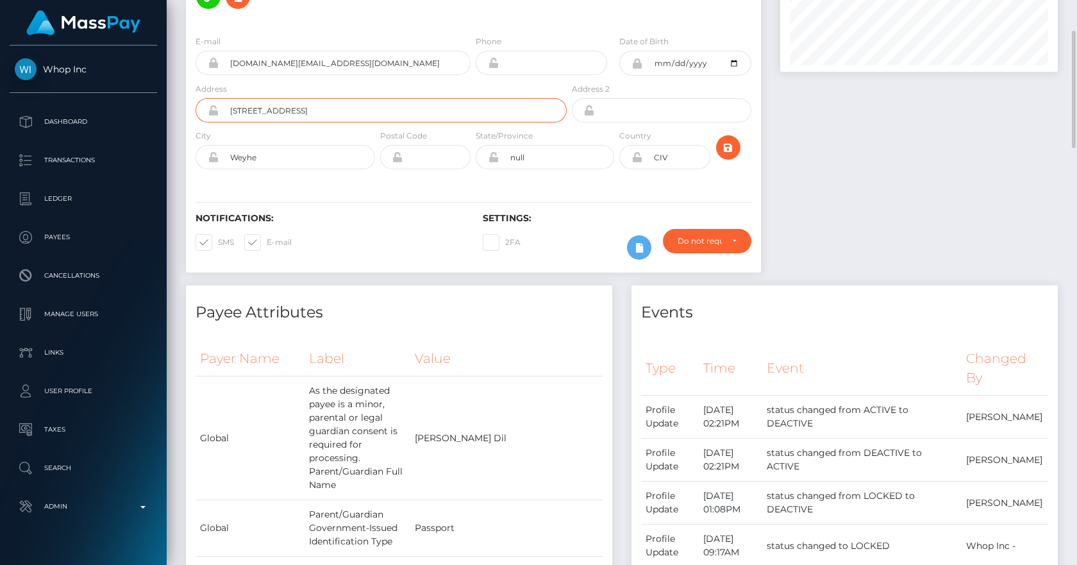
drag, startPoint x: 249, startPoint y: 108, endPoint x: 282, endPoint y: 108, distance: 33.3
click at [277, 108] on input "[STREET_ADDRESS]" at bounding box center [393, 110] width 348 height 24
drag, startPoint x: 659, startPoint y: 163, endPoint x: 671, endPoint y: 158, distance: 13.5
click at [671, 158] on input "CIV" at bounding box center [675, 157] width 67 height 24
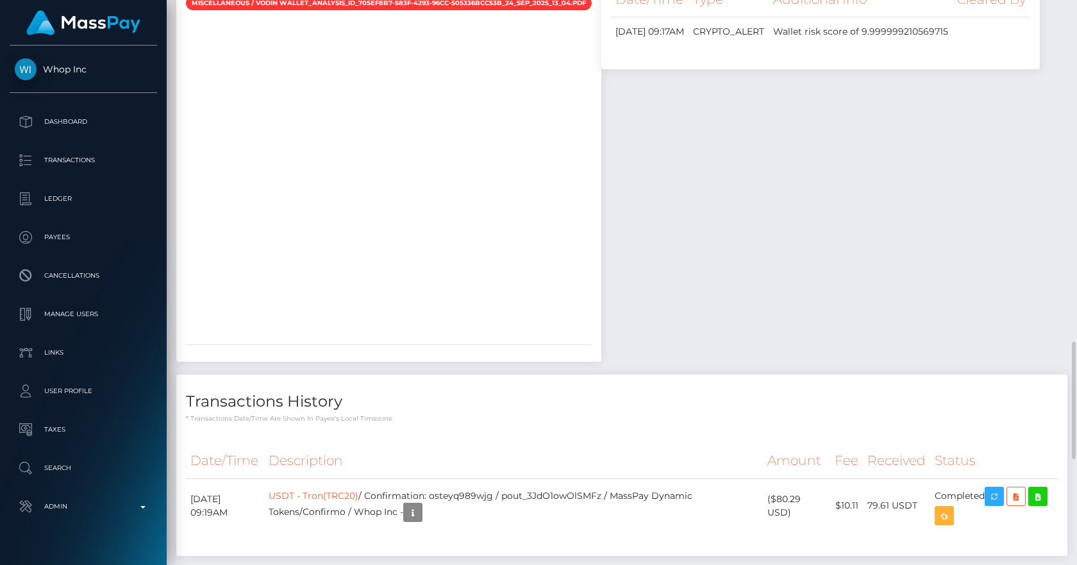
scroll to position [1344, 0]
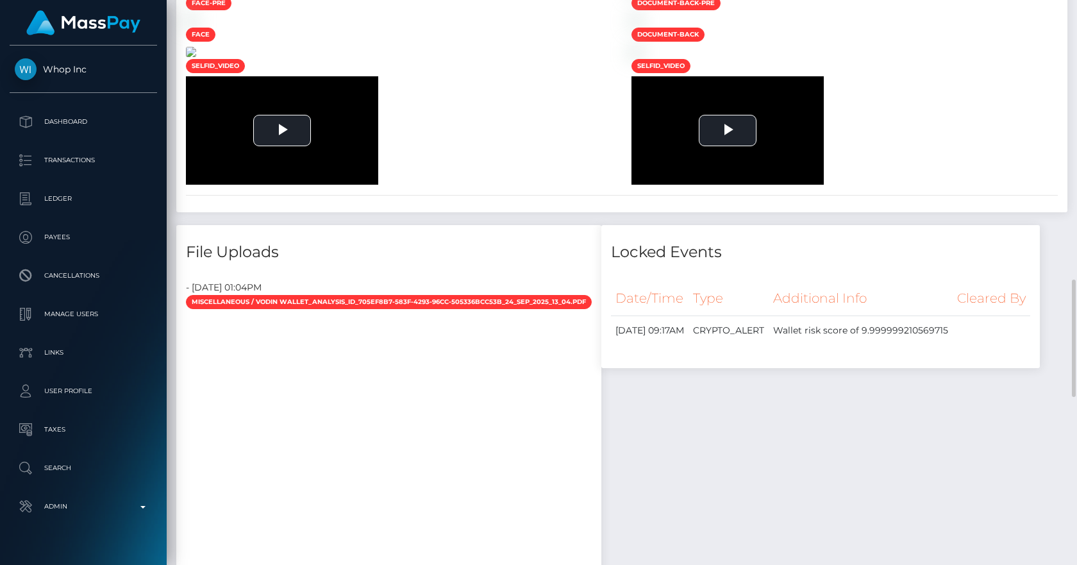
click at [196, 57] on img at bounding box center [191, 52] width 10 height 10
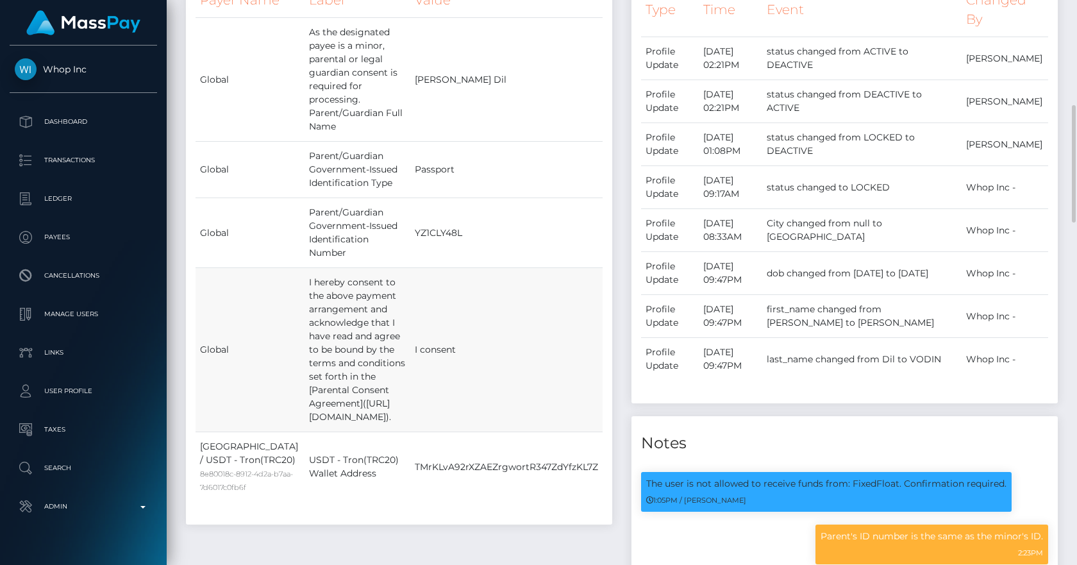
scroll to position [358, 0]
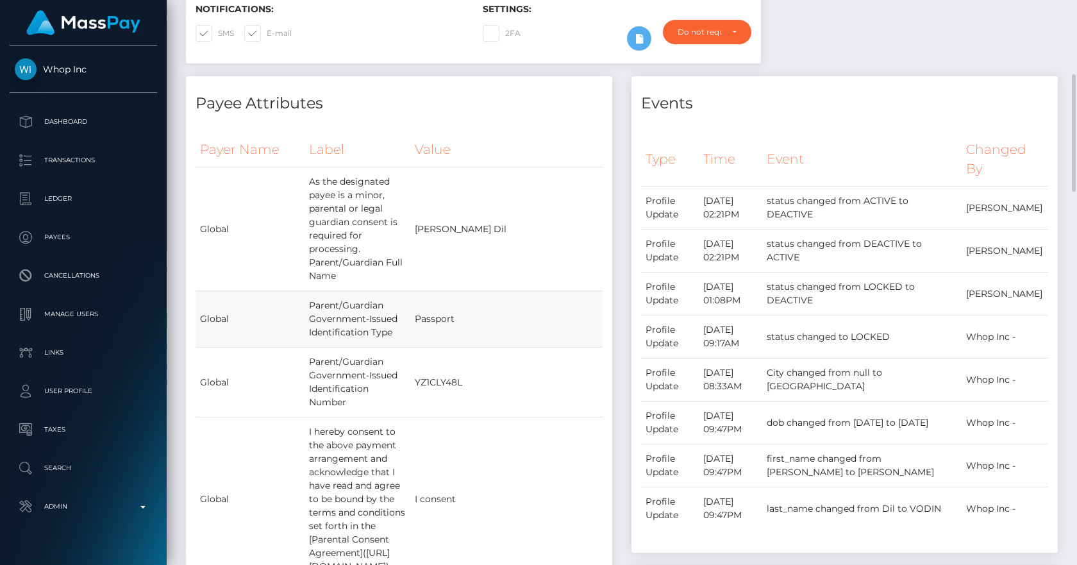
click at [490, 291] on td "Passport" at bounding box center [506, 319] width 192 height 56
drag, startPoint x: 467, startPoint y: 388, endPoint x: 509, endPoint y: 383, distance: 42.6
click at [509, 417] on td "I consent" at bounding box center [506, 499] width 192 height 164
click at [482, 347] on td "YZ1CLY48L" at bounding box center [506, 382] width 192 height 70
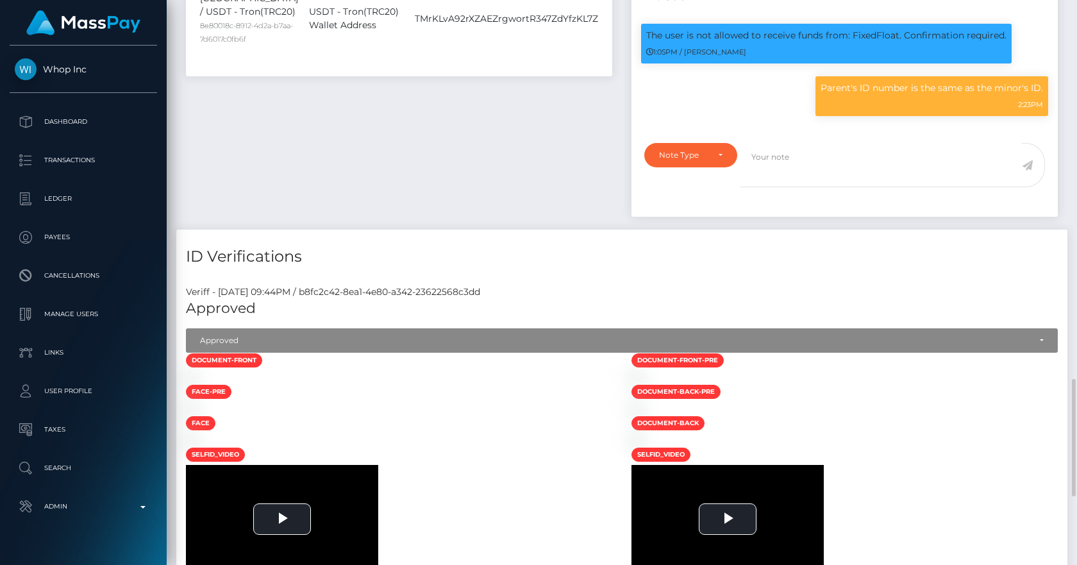
scroll to position [1105, 0]
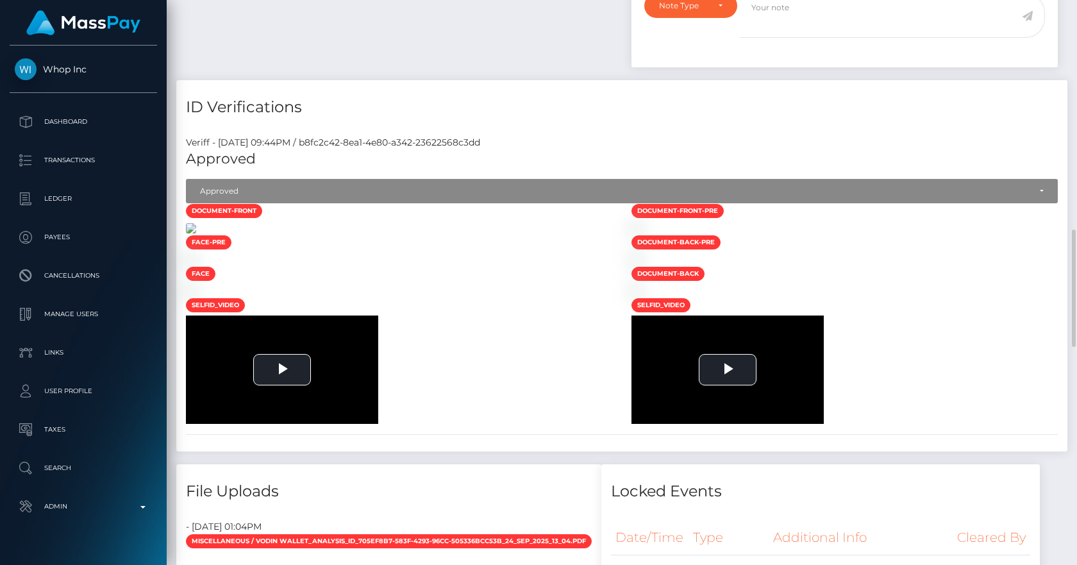
click at [196, 233] on img at bounding box center [191, 228] width 10 height 10
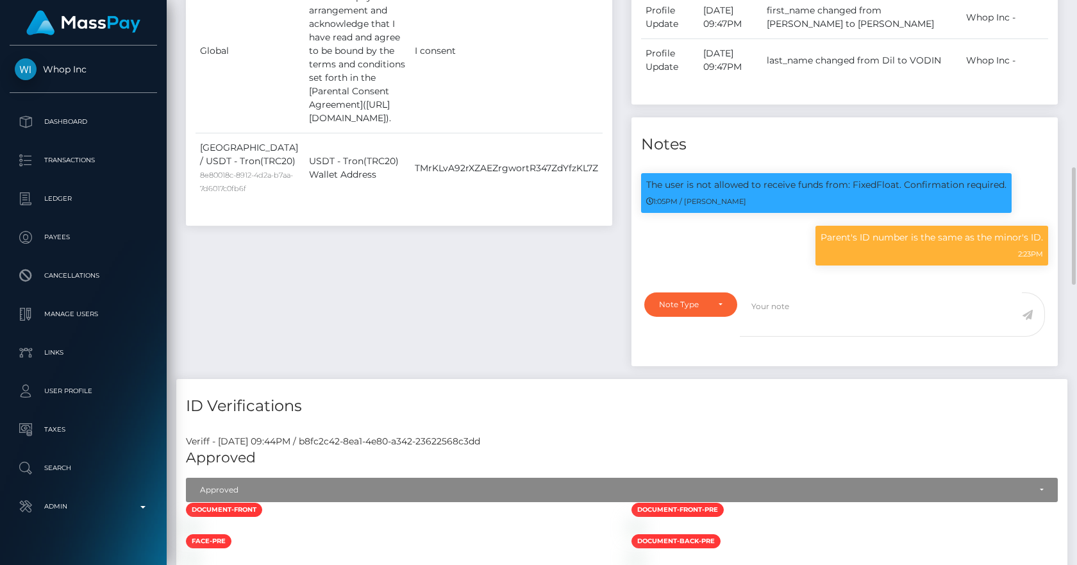
scroll to position [508, 0]
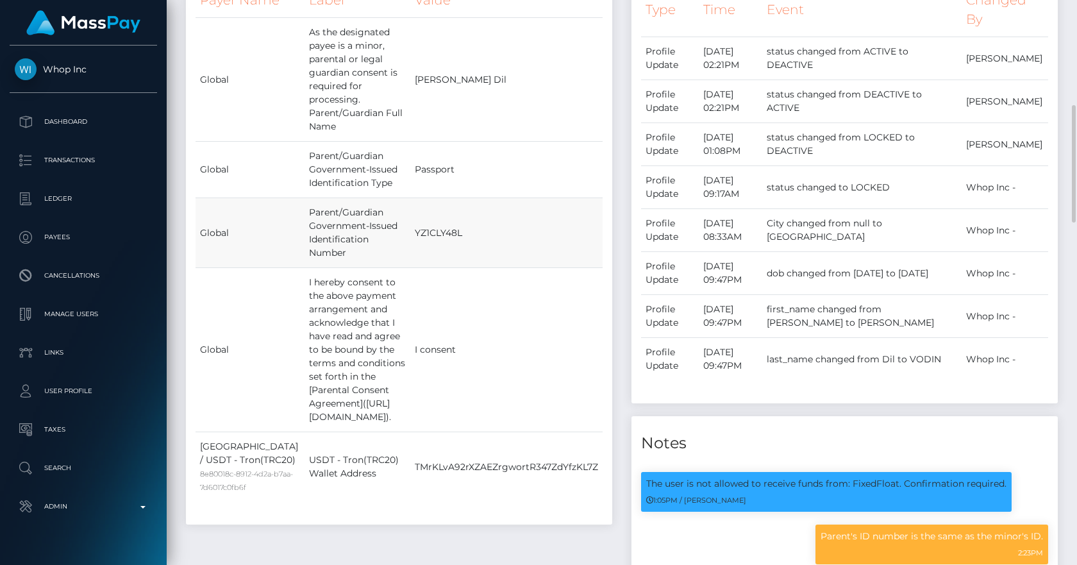
click at [481, 198] on td "YZ1CLY48L" at bounding box center [506, 233] width 192 height 70
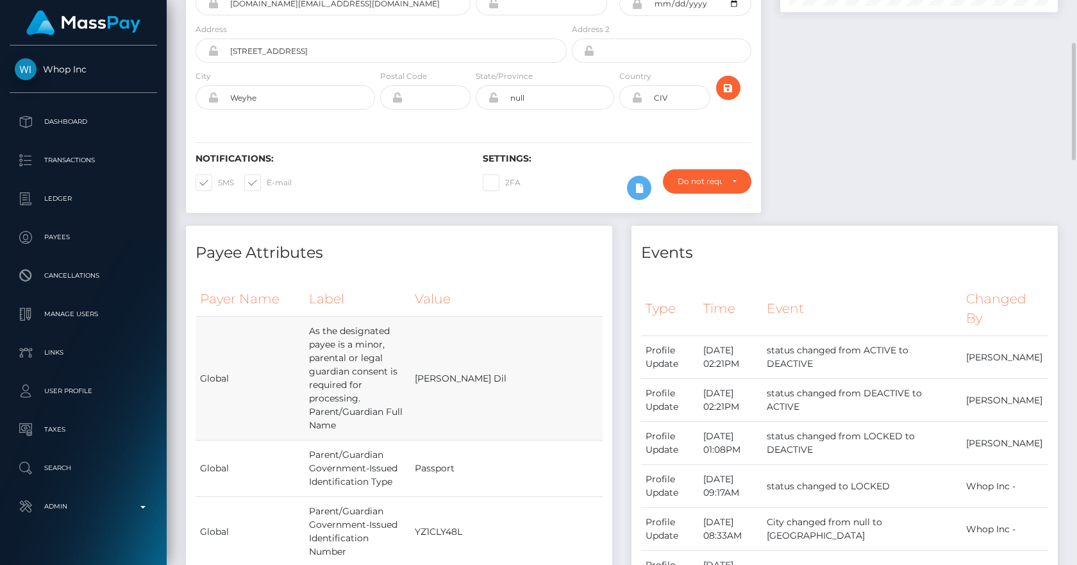
scroll to position [358, 0]
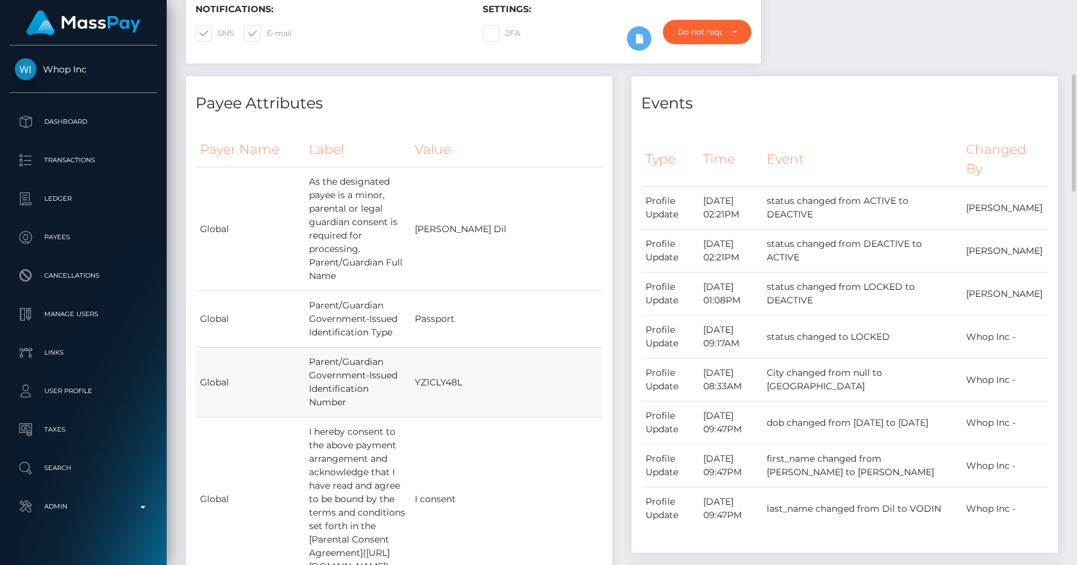
click at [483, 347] on td "YZ1CLY48L" at bounding box center [506, 382] width 192 height 70
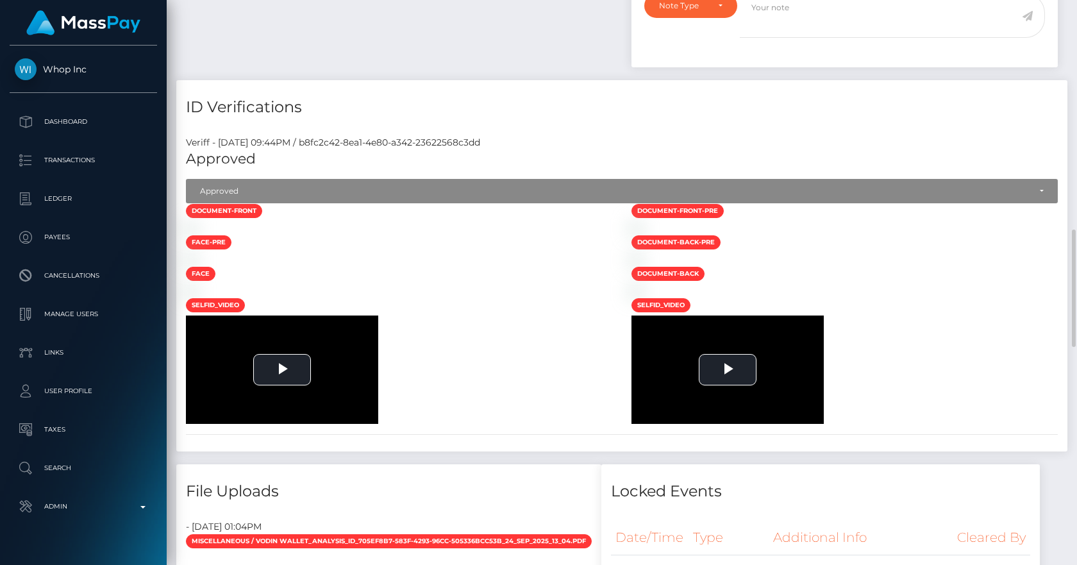
scroll to position [1254, 0]
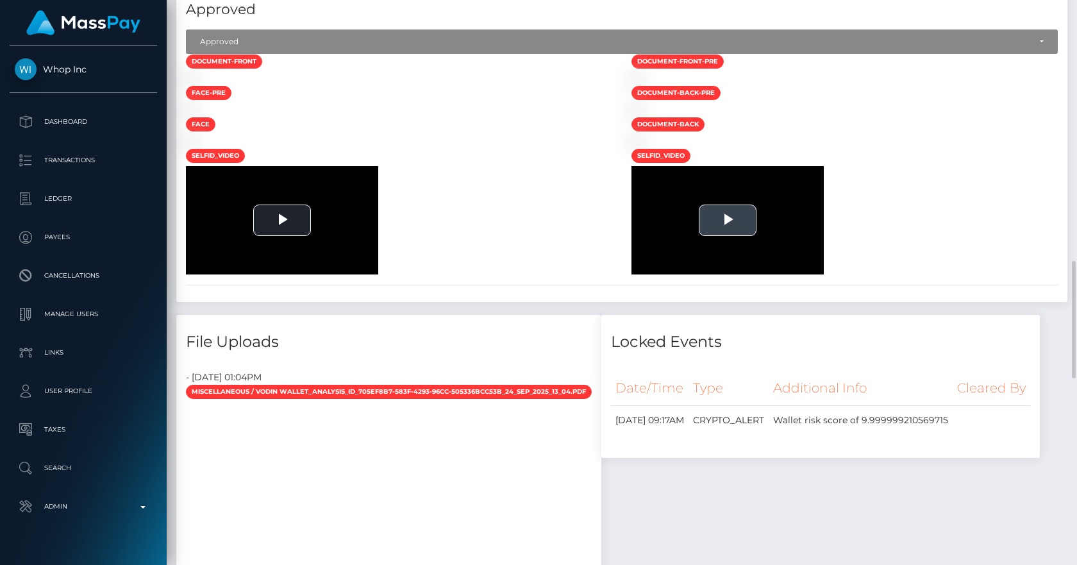
click at [727, 220] on span "Video Player" at bounding box center [727, 220] width 0 height 0
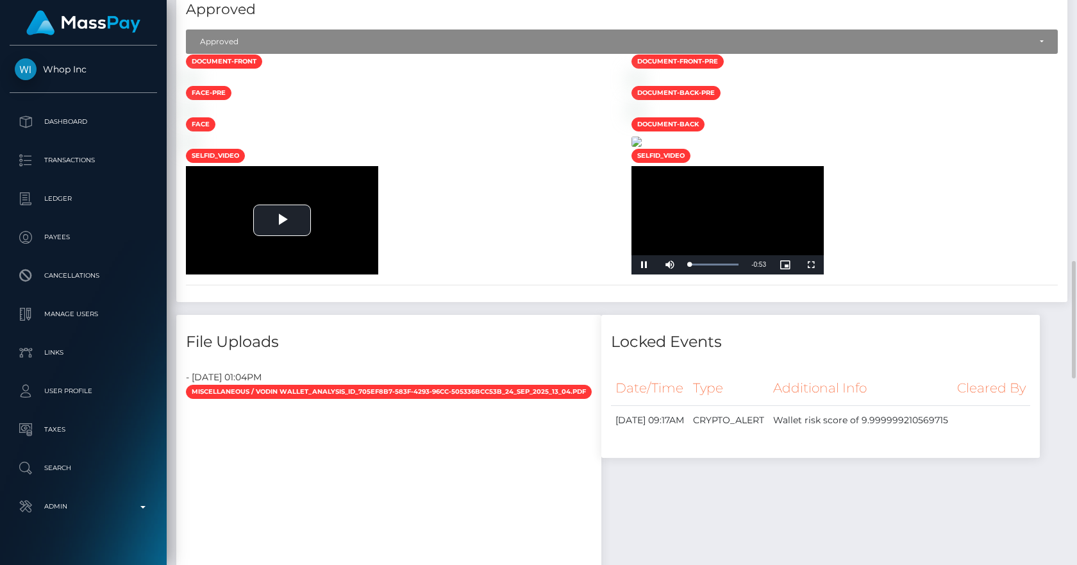
scroll to position [1553, 0]
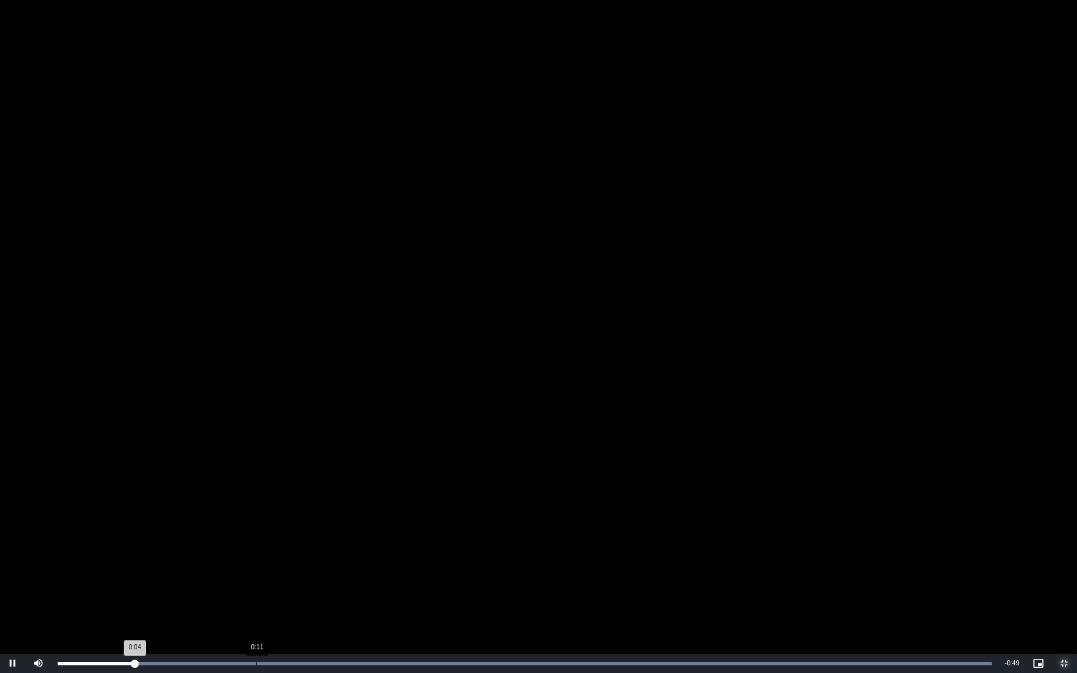
click at [256, 564] on div "Loaded : 100.00% 0:11 0:04" at bounding box center [524, 663] width 947 height 19
click at [342, 564] on div "Loaded : 100.00% 0:16 0:11" at bounding box center [524, 663] width 947 height 19
click at [443, 564] on div "Loaded : 100.00% 0:22 0:17" at bounding box center [524, 663] width 947 height 19
click at [434, 564] on div "0:21" at bounding box center [434, 663] width 1 height 3
click at [410, 564] on div "Loaded : 100.00% 0:20 0:22" at bounding box center [524, 663] width 947 height 19
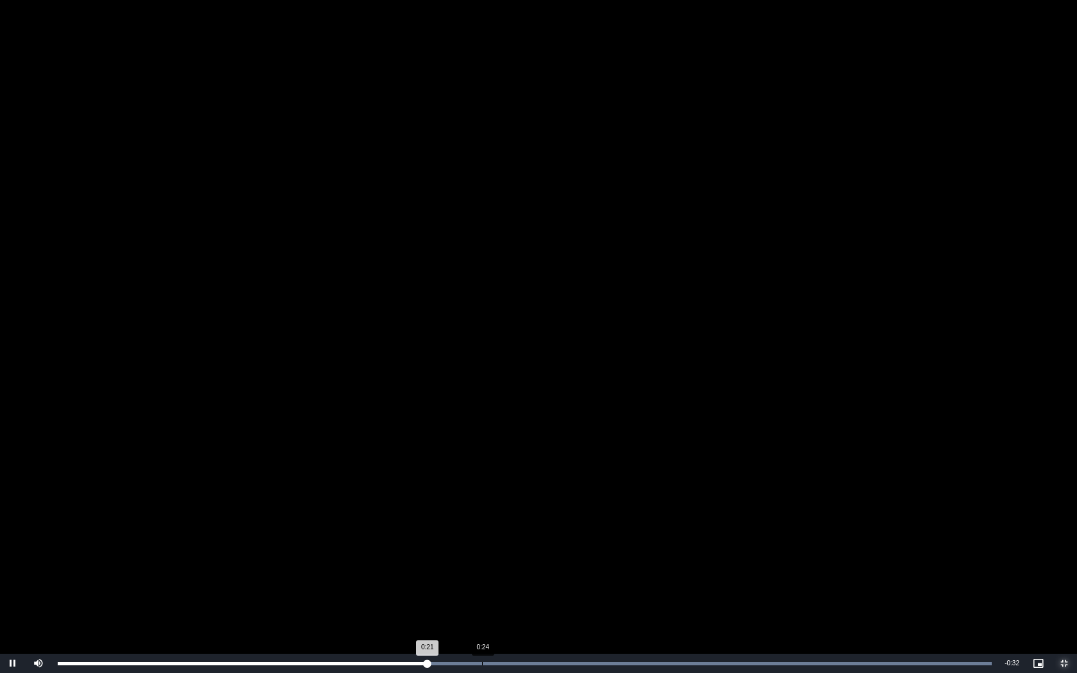
click at [482, 564] on div "Loaded : 100.00% 0:24 0:21" at bounding box center [525, 663] width 934 height 3
click at [536, 564] on div "Loaded : 100.00% 0:27 0:27" at bounding box center [524, 663] width 947 height 19
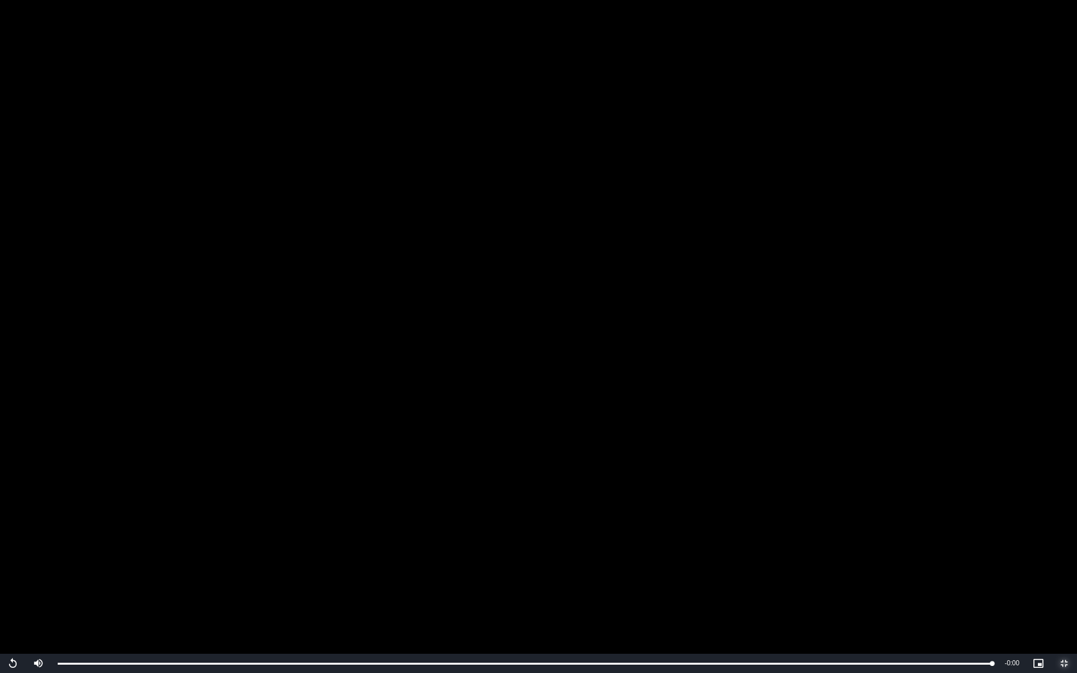
click at [1062, 564] on span "Video Player" at bounding box center [1064, 663] width 26 height 0
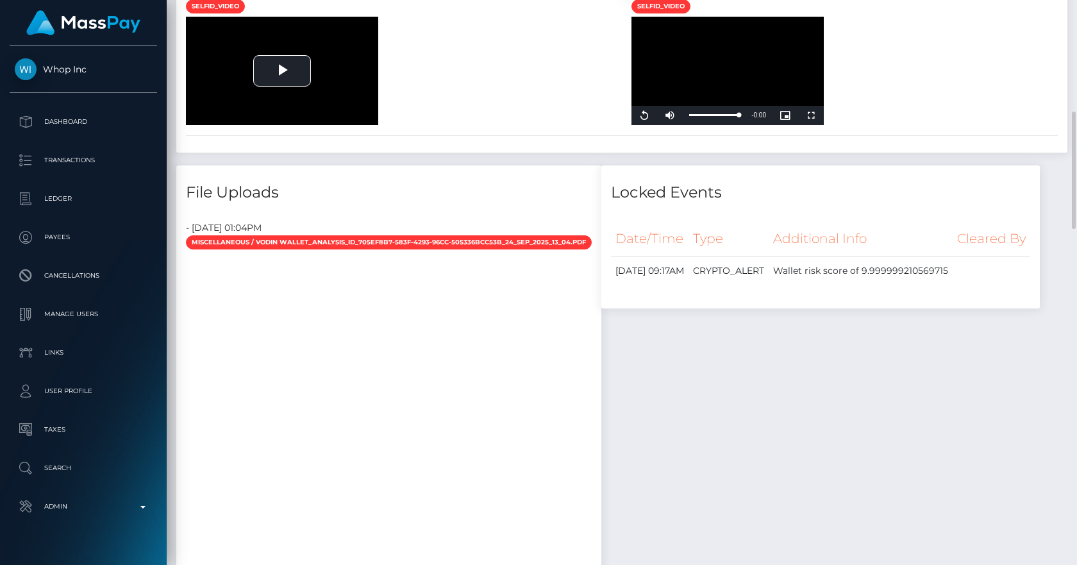
scroll to position [1254, 0]
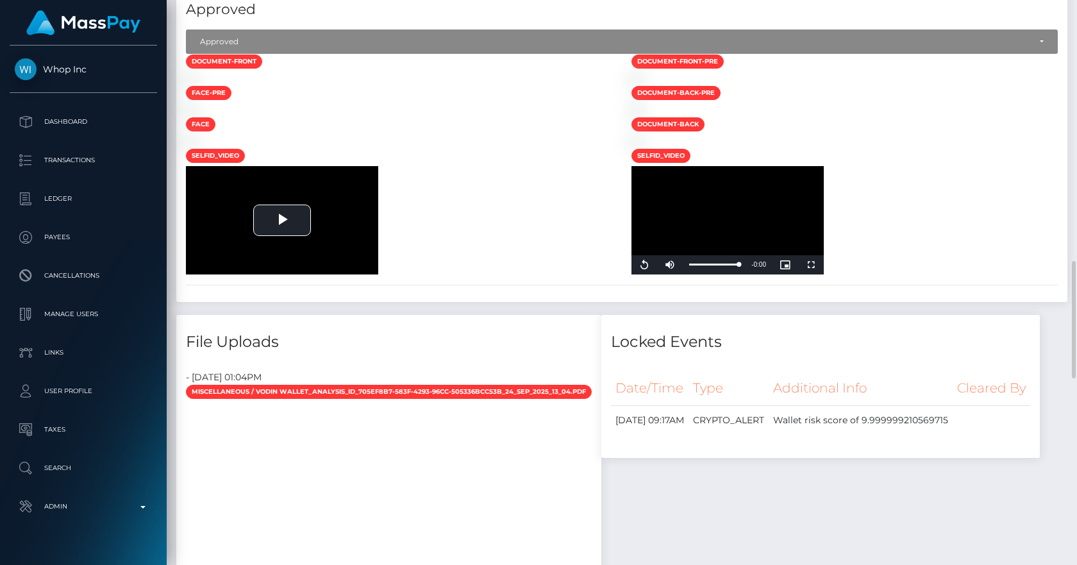
click at [467, 148] on div at bounding box center [398, 141] width 445 height 13
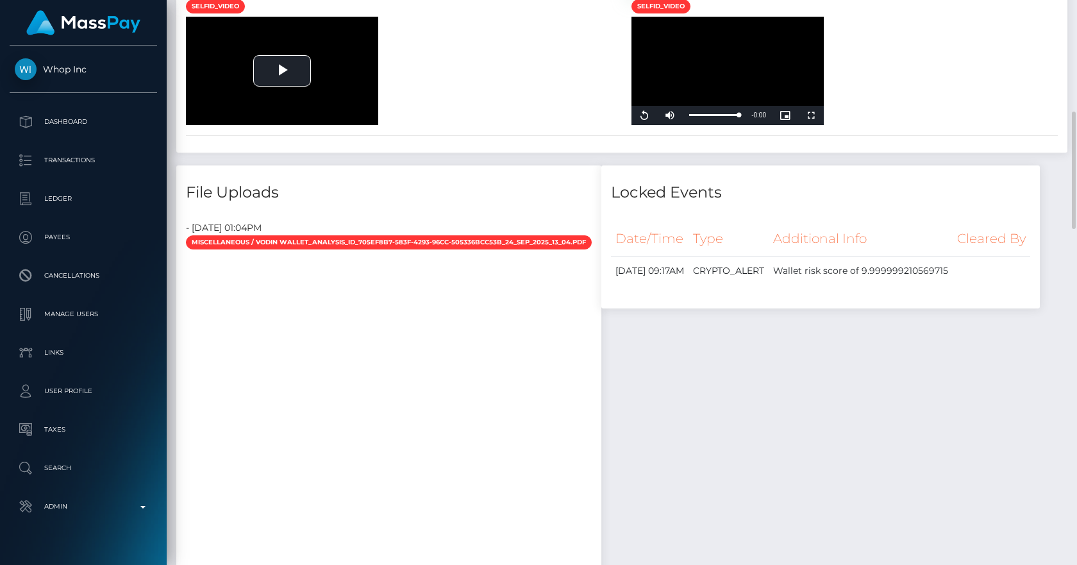
scroll to position [1105, 0]
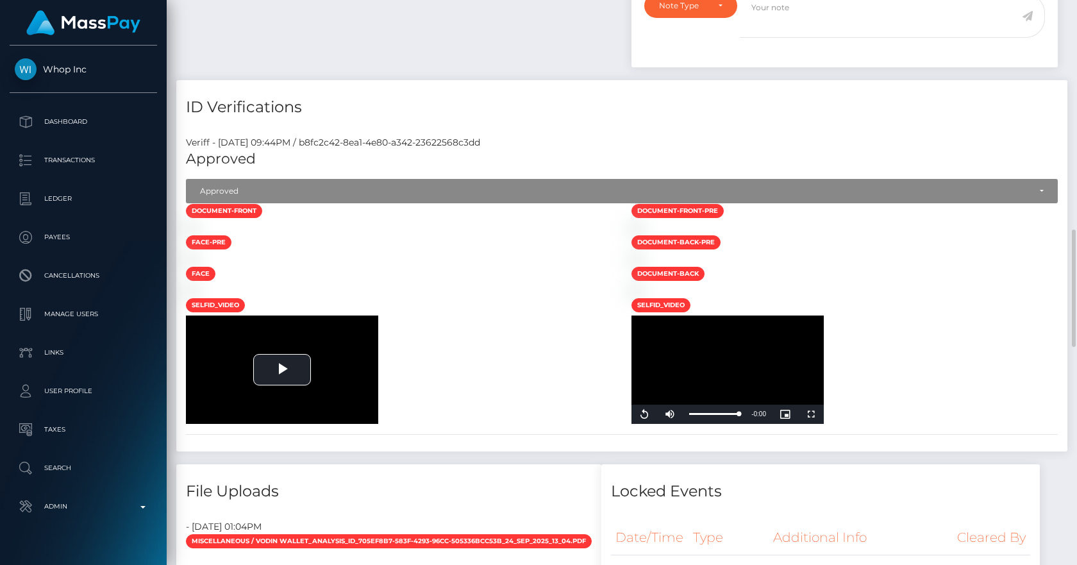
click at [367, 88] on div "ID Verifications" at bounding box center [621, 99] width 891 height 38
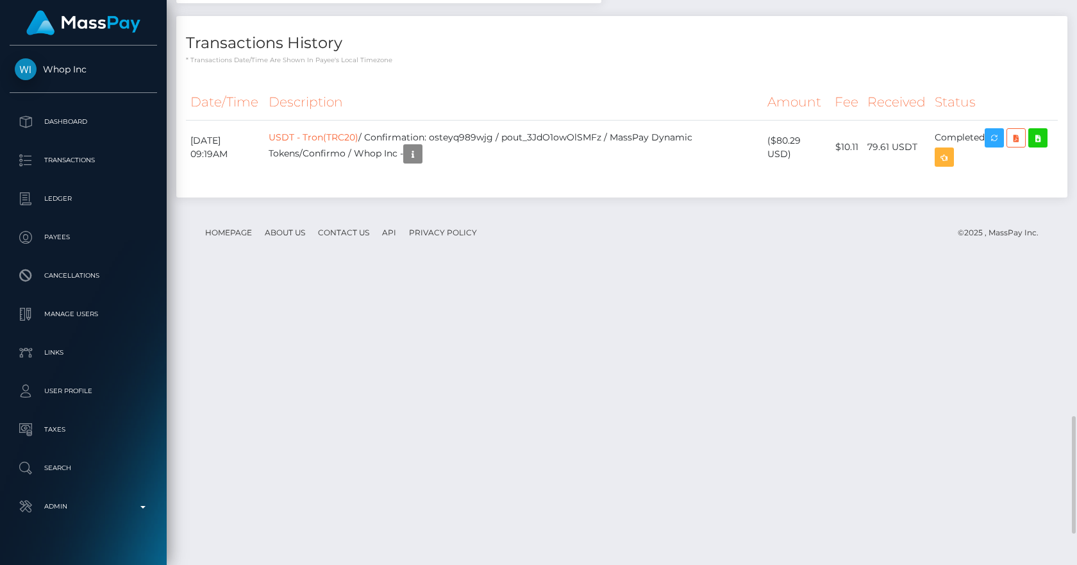
scroll to position [1553, 0]
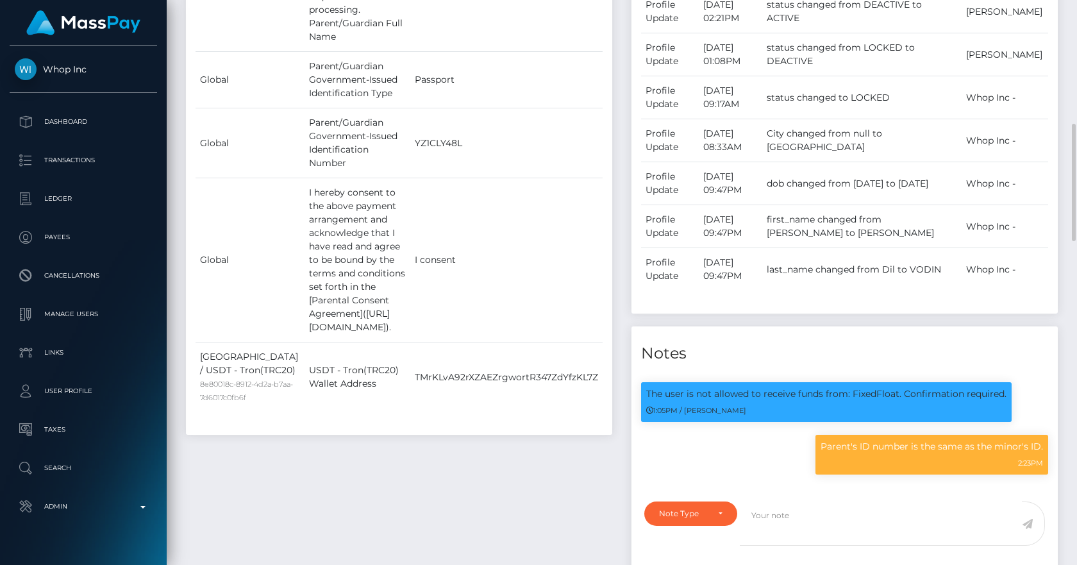
scroll to position [154, 278]
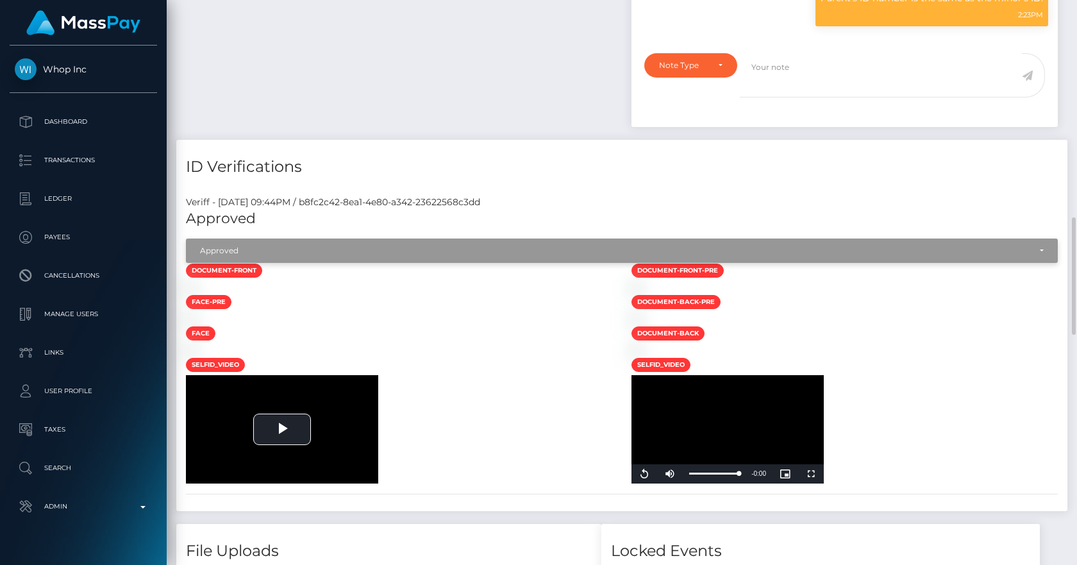
click at [241, 252] on div "Approved" at bounding box center [614, 250] width 829 height 10
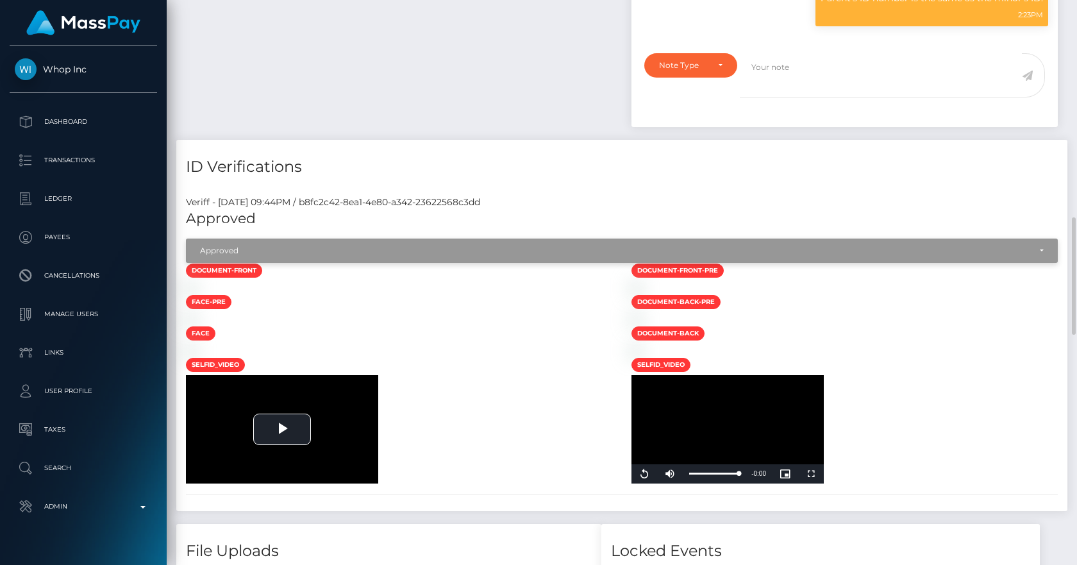
click at [258, 250] on div "Approved" at bounding box center [614, 250] width 829 height 10
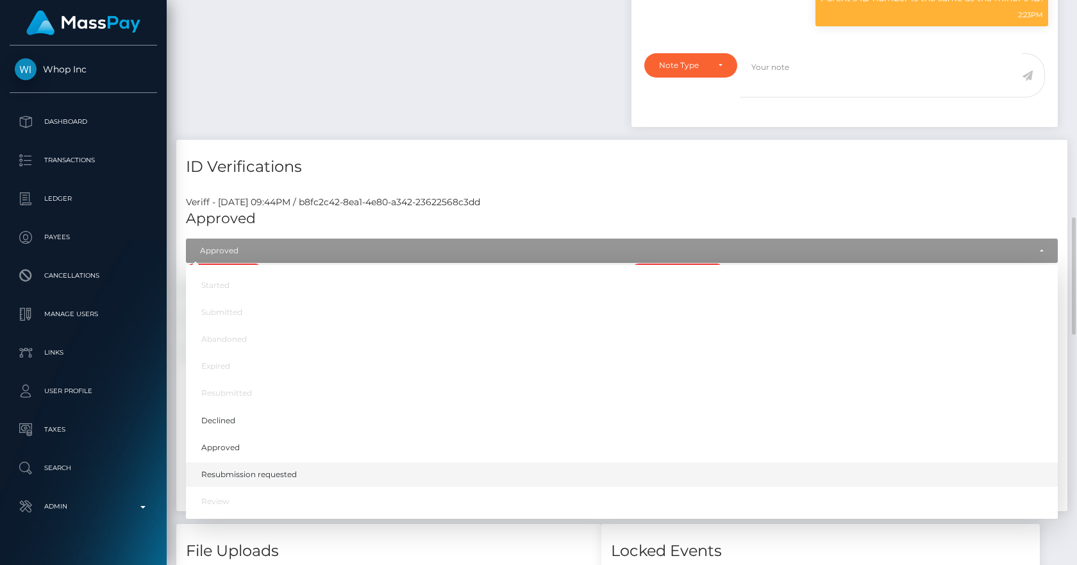
click at [243, 474] on span "Resubmission requested" at bounding box center [248, 474] width 95 height 12
select select "Resubmission requested"
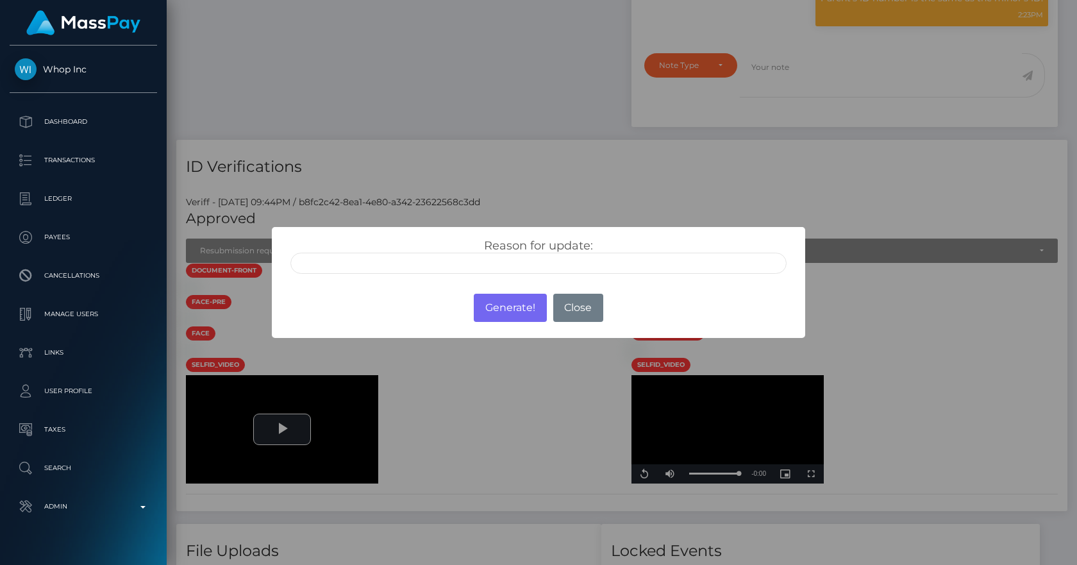
click at [397, 268] on input "text" at bounding box center [538, 262] width 496 height 21
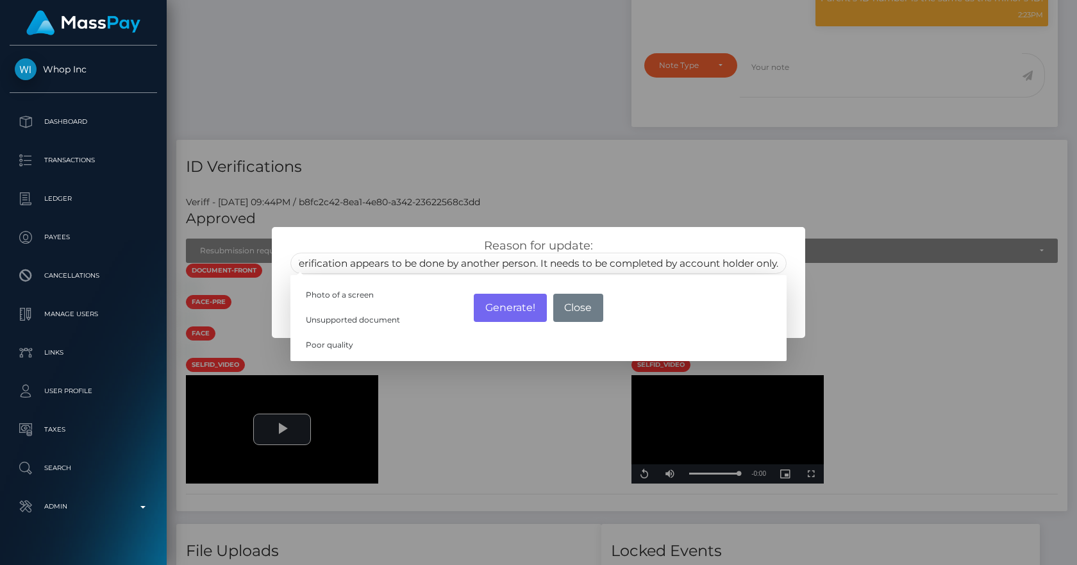
scroll to position [0, 14]
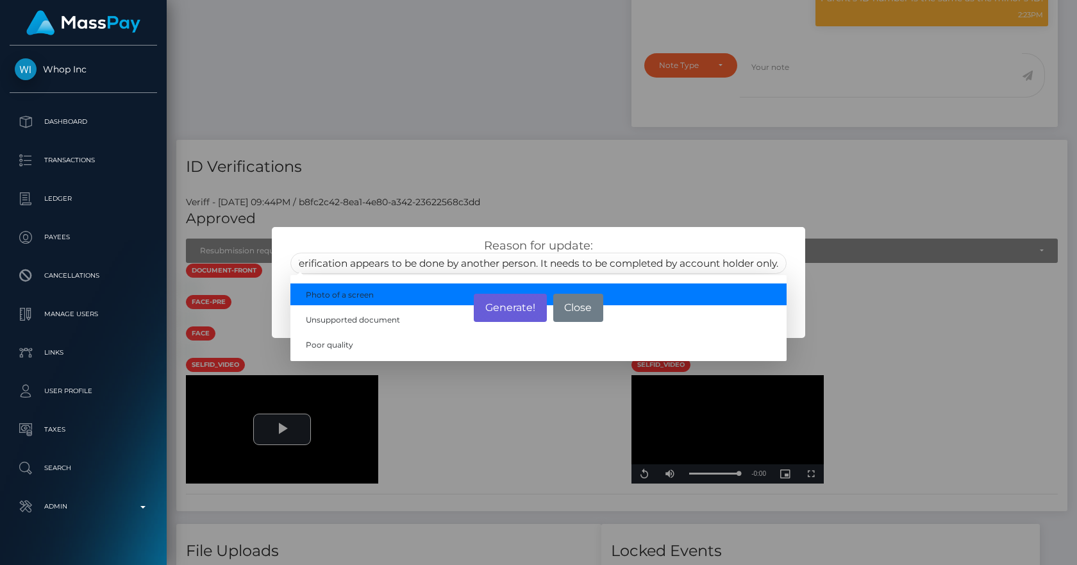
type input "Verification appears to be done by another person. It needs to be completed by …"
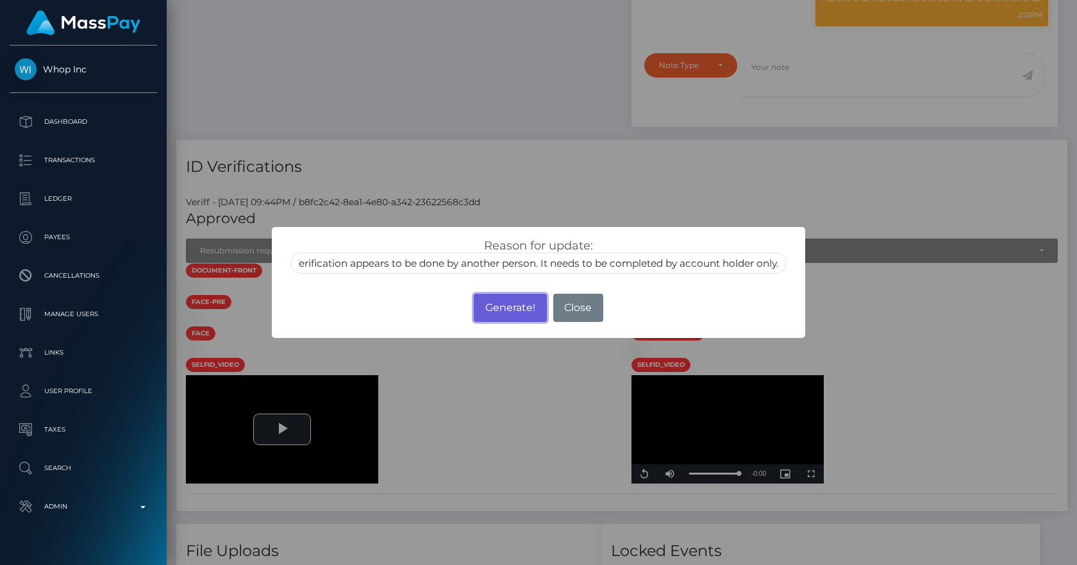
scroll to position [0, 0]
click at [509, 310] on button "Generate!" at bounding box center [510, 308] width 72 height 28
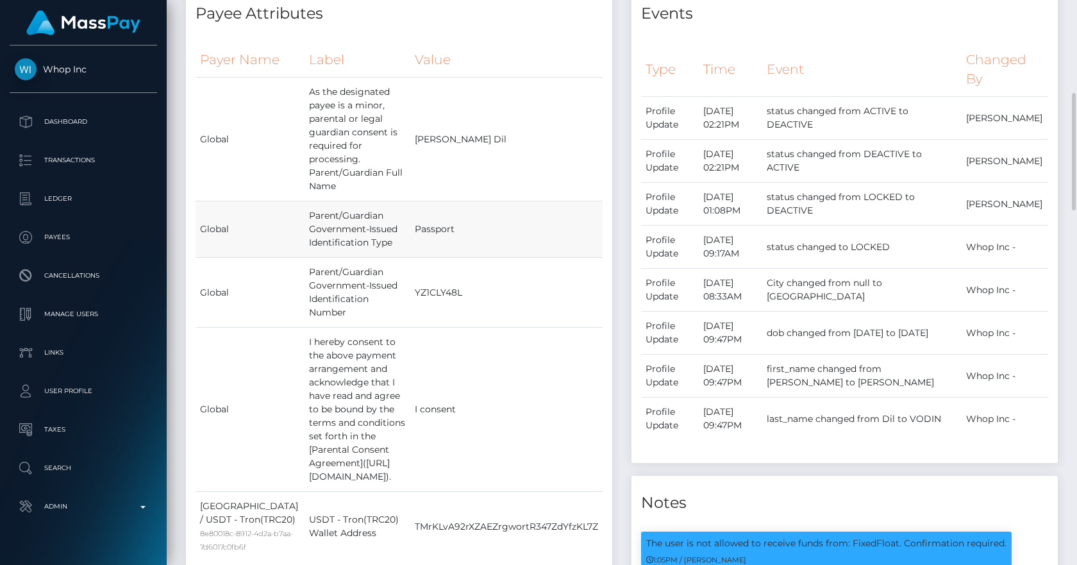
scroll to position [299, 0]
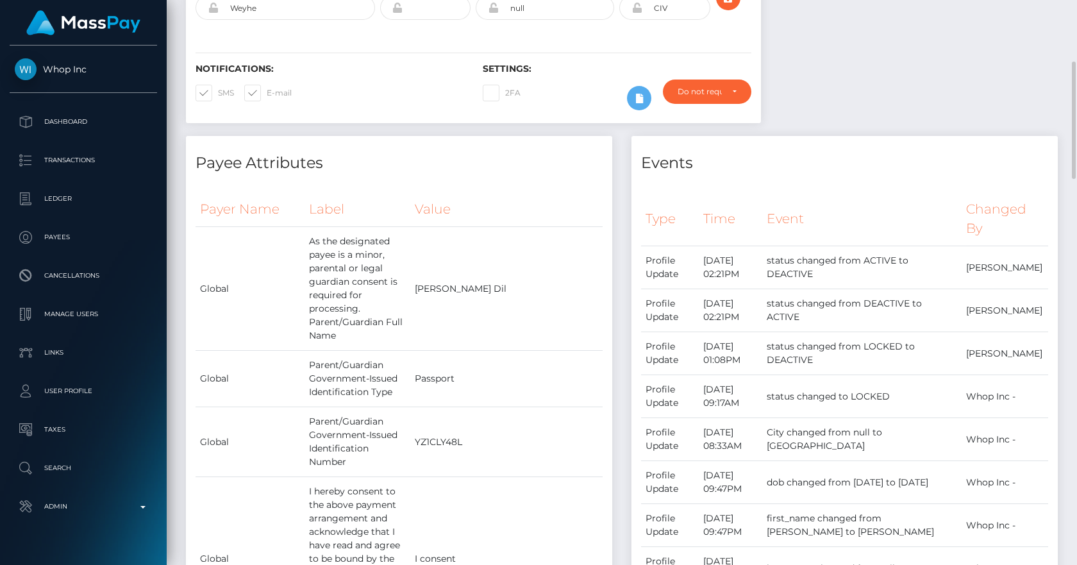
click at [625, 140] on div "Events Type Time Event Changed By" at bounding box center [844, 511] width 445 height 750
